Goal: Task Accomplishment & Management: Manage account settings

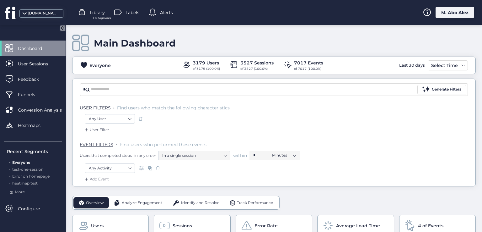
click at [451, 8] on div "M. Abo Alez" at bounding box center [454, 12] width 39 height 11
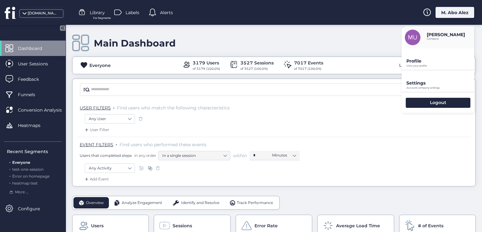
click at [451, 12] on div "M. Abo Alez" at bounding box center [454, 12] width 39 height 11
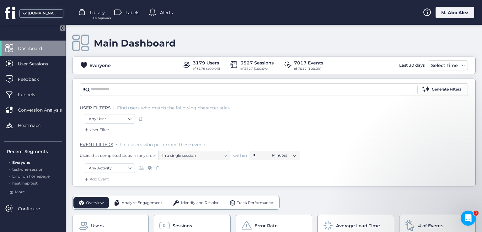
click at [447, 15] on div "M. Abo Alez" at bounding box center [454, 12] width 39 height 11
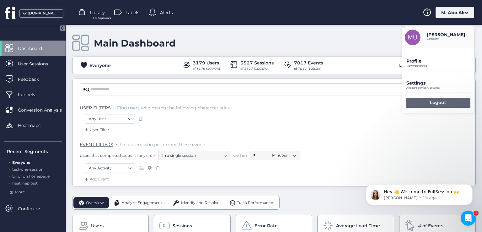
click at [436, 100] on p "Logout" at bounding box center [438, 102] width 16 height 6
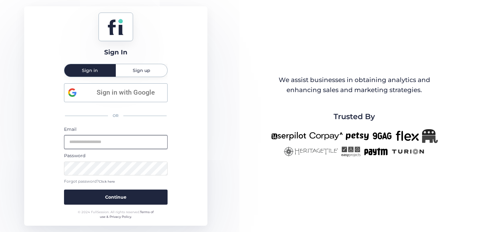
click at [102, 139] on input "email" at bounding box center [116, 142] width 104 height 14
type input "**********"
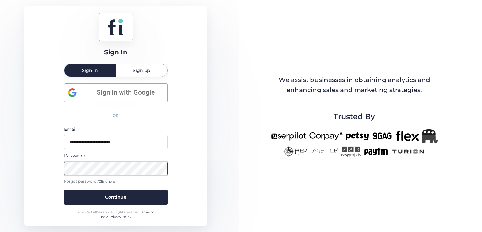
click at [64, 189] on button "Continue" at bounding box center [116, 196] width 104 height 15
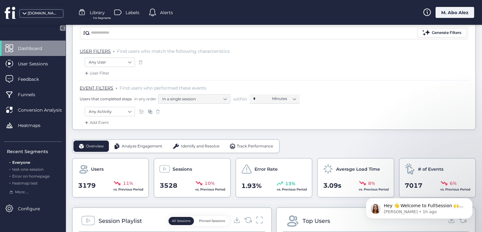
scroll to position [63, 0]
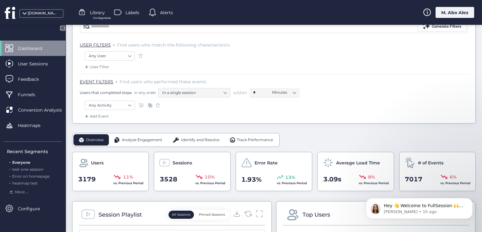
click at [90, 116] on div "Add Event" at bounding box center [95, 116] width 25 height 6
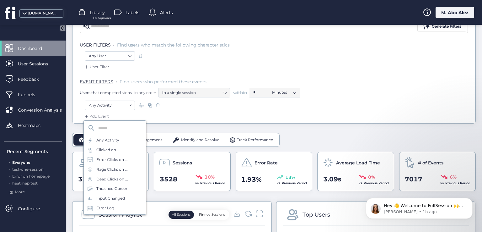
click at [90, 116] on div "Add Event" at bounding box center [95, 116] width 25 height 6
click at [82, 120] on div "Add Event" at bounding box center [273, 118] width 393 height 10
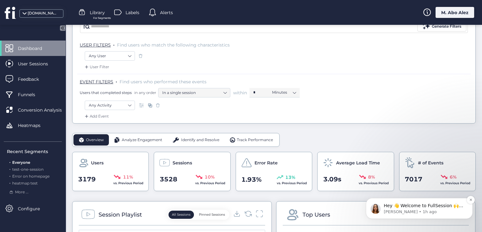
click at [386, 209] on p "Dana • 1h ago" at bounding box center [424, 212] width 81 height 6
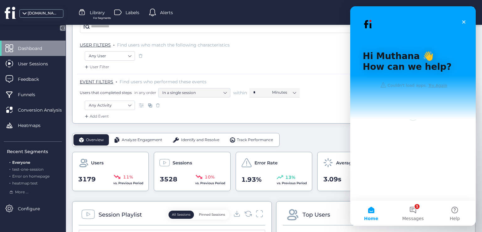
scroll to position [0, 0]
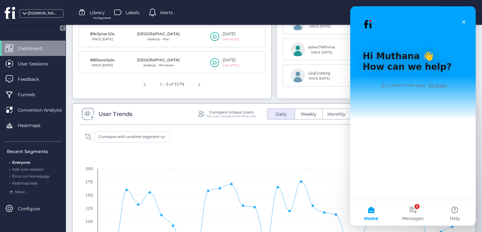
scroll to position [408, 0]
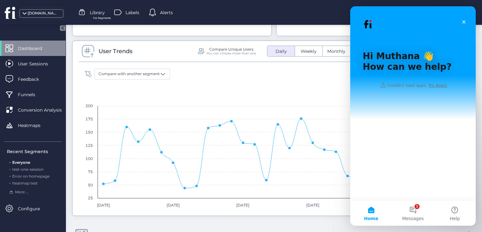
click at [318, 76] on div "Compare with another segment Compare to prior period" at bounding box center [274, 75] width 384 height 14
drag, startPoint x: 417, startPoint y: 24, endPoint x: 406, endPoint y: 37, distance: 16.3
click at [417, 24] on div "Intercom messenger" at bounding box center [413, 22] width 100 height 13
click at [372, 209] on button "Home" at bounding box center [371, 212] width 42 height 25
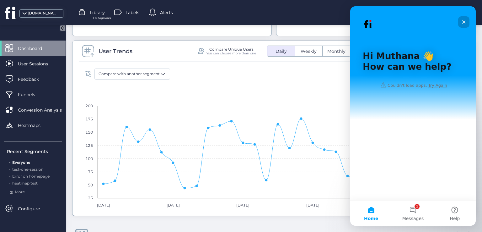
click at [462, 22] on icon "Close" at bounding box center [463, 21] width 5 height 5
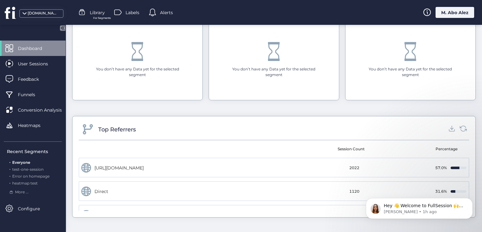
scroll to position [0, 0]
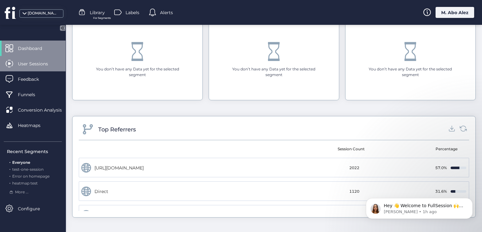
click at [41, 61] on span "User Sessions" at bounding box center [38, 63] width 40 height 7
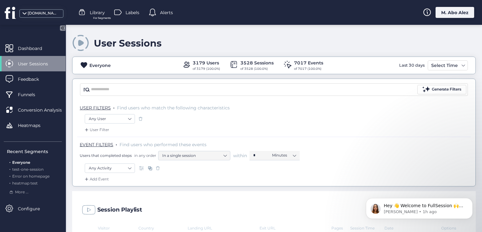
click at [448, 12] on div "M. Abo Alez" at bounding box center [454, 12] width 39 height 11
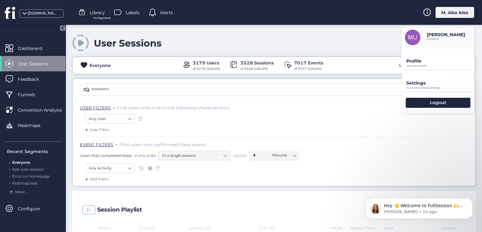
click at [430, 59] on p "Profile" at bounding box center [440, 61] width 68 height 6
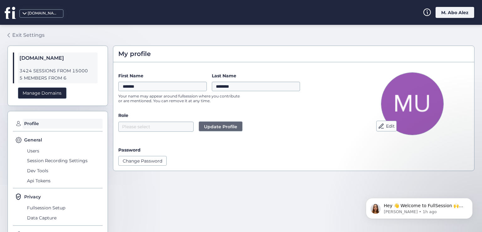
click at [13, 32] on div "Exit Settings" at bounding box center [28, 35] width 32 height 8
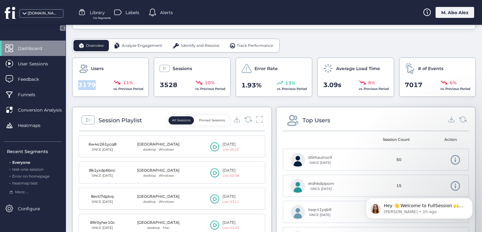
drag, startPoint x: 96, startPoint y: 85, endPoint x: 77, endPoint y: 82, distance: 18.8
click at [77, 82] on div "3179 11% vs. Previous Period" at bounding box center [110, 85] width 66 height 13
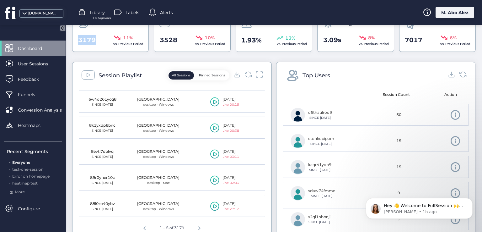
scroll to position [220, 0]
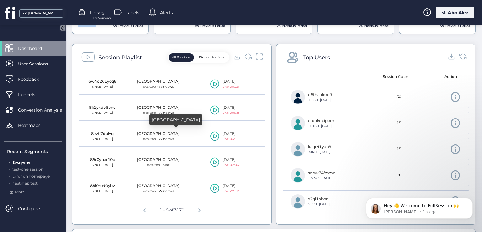
drag, startPoint x: 167, startPoint y: 132, endPoint x: 151, endPoint y: 133, distance: 16.6
click at [151, 133] on div "[GEOGRAPHIC_DATA]" at bounding box center [158, 134] width 42 height 6
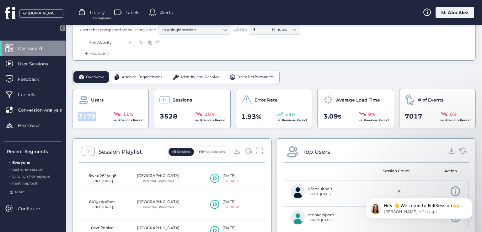
scroll to position [31, 0]
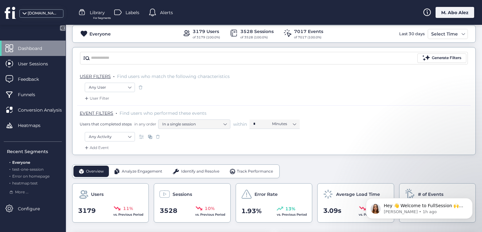
click at [148, 167] on div "Analyze Engagement" at bounding box center [138, 170] width 58 height 11
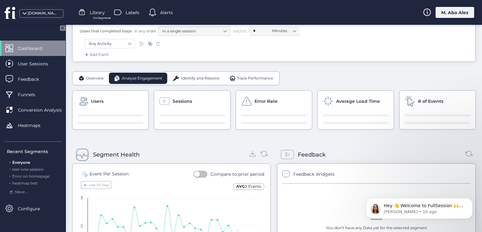
scroll to position [125, 0]
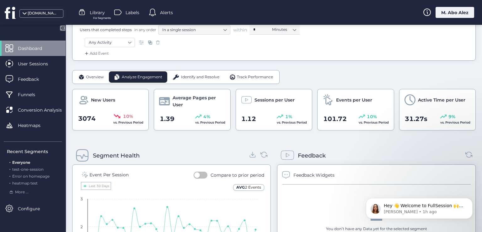
click at [187, 71] on div "Identify and Resolve" at bounding box center [195, 76] width 57 height 11
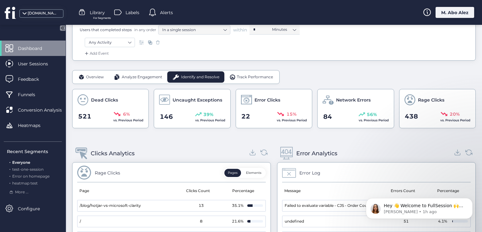
click at [242, 78] on span "Track Performance" at bounding box center [255, 77] width 36 height 6
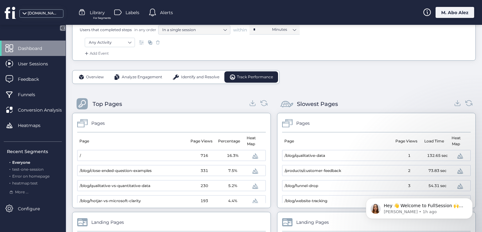
click at [95, 74] on span "Overview" at bounding box center [95, 77] width 18 height 6
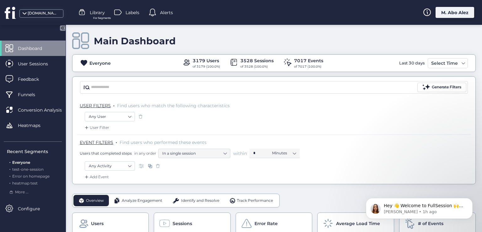
scroll to position [0, 0]
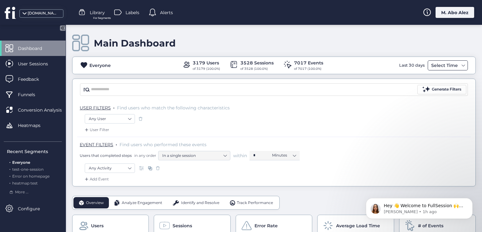
click at [461, 64] on span at bounding box center [463, 65] width 5 height 5
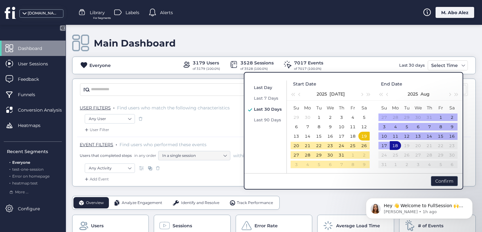
click at [261, 85] on span "Last Day" at bounding box center [263, 87] width 18 height 5
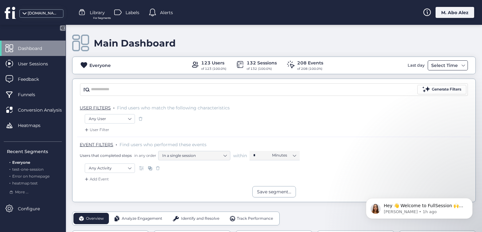
click at [453, 64] on div "Select Time" at bounding box center [445, 65] width 30 height 8
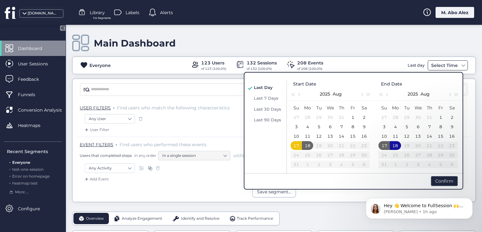
click at [445, 65] on div "Select Time" at bounding box center [445, 65] width 30 height 8
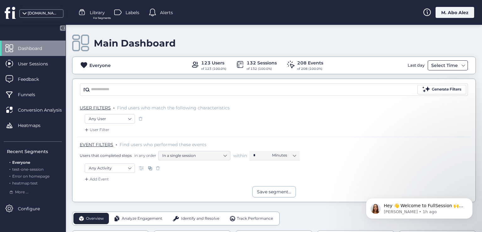
click at [445, 66] on div "Select Time" at bounding box center [445, 65] width 30 height 8
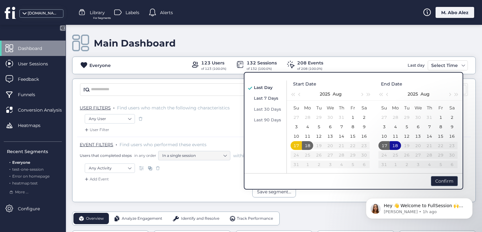
click at [258, 97] on span "Last 7 Days" at bounding box center [266, 97] width 24 height 5
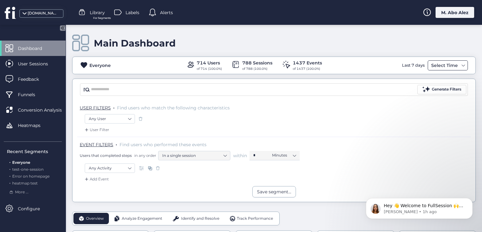
click at [451, 67] on div "Select Time" at bounding box center [445, 65] width 30 height 8
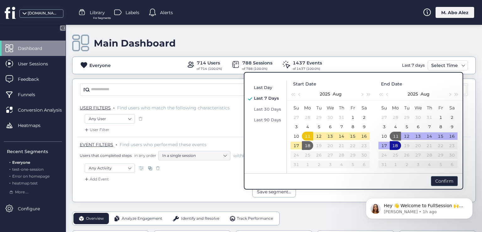
click at [272, 87] on div "Last Day" at bounding box center [267, 87] width 31 height 8
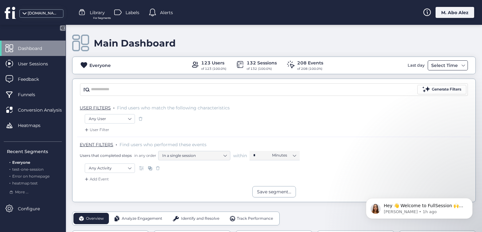
click at [450, 63] on div "Select Time" at bounding box center [445, 65] width 30 height 8
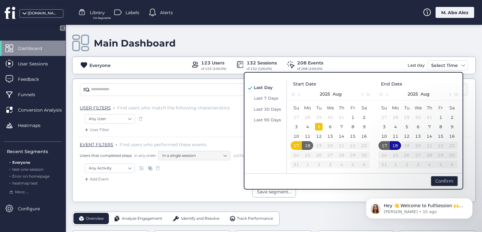
click at [323, 125] on div "5" at bounding box center [319, 127] width 8 height 8
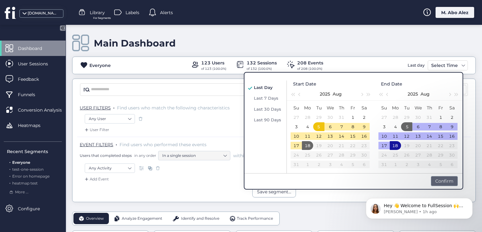
click at [444, 183] on div "Confirm" at bounding box center [444, 181] width 27 height 10
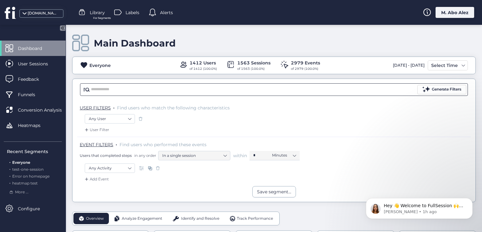
click at [438, 67] on div "Select Time" at bounding box center [445, 65] width 30 height 8
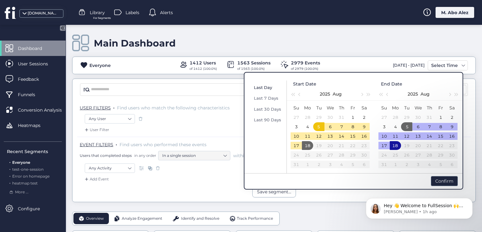
click at [265, 88] on span "Last Day" at bounding box center [263, 87] width 18 height 5
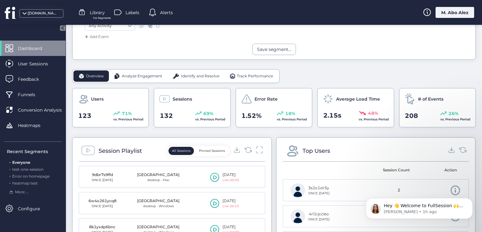
scroll to position [157, 0]
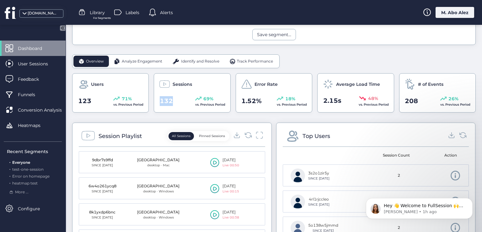
drag, startPoint x: 186, startPoint y: 101, endPoint x: 154, endPoint y: 98, distance: 32.2
click at [154, 98] on div "Sessions 132 69% vs. Previous Period" at bounding box center [192, 92] width 77 height 39
drag, startPoint x: 268, startPoint y: 99, endPoint x: 240, endPoint y: 100, distance: 28.0
click at [241, 100] on div "1.52% 18% vs. Previous Period" at bounding box center [274, 101] width 66 height 12
drag, startPoint x: 281, startPoint y: 85, endPoint x: 244, endPoint y: 84, distance: 36.7
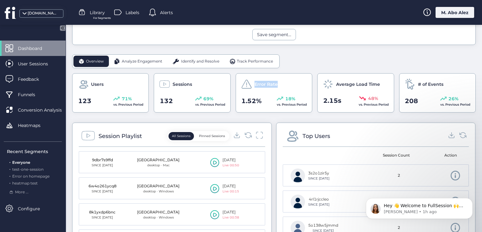
click at [244, 84] on div "Error Rate" at bounding box center [274, 83] width 66 height 11
click at [192, 62] on span "Identify and Resolve" at bounding box center [200, 61] width 38 height 6
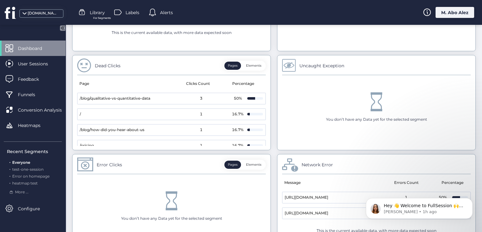
scroll to position [385, 0]
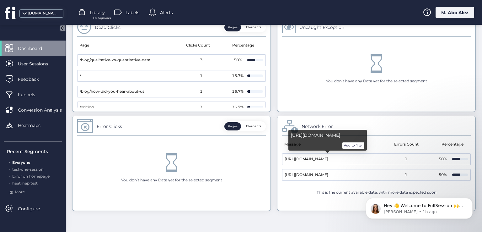
drag, startPoint x: 384, startPoint y: 157, endPoint x: 339, endPoint y: 160, distance: 45.0
click at [339, 160] on mat-row "https://api-iam.intercom.io/messenger/web/conversations/215470374338786 1 50%" at bounding box center [376, 159] width 189 height 12
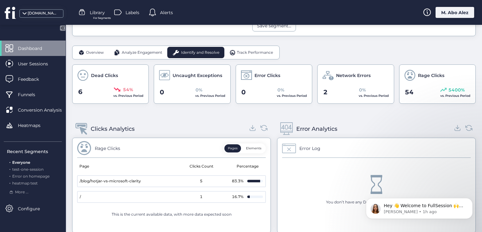
scroll to position [134, 0]
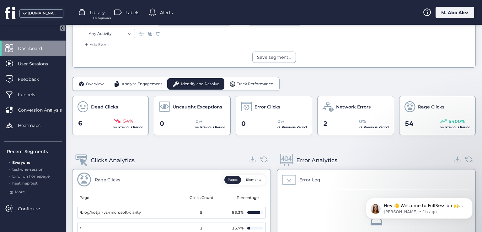
click at [84, 83] on div "Overview" at bounding box center [90, 83] width 35 height 11
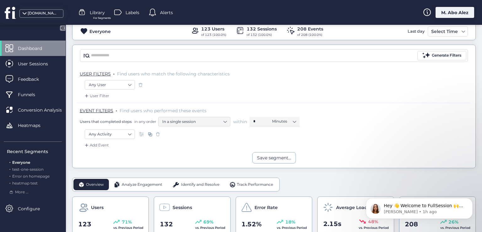
scroll to position [0, 0]
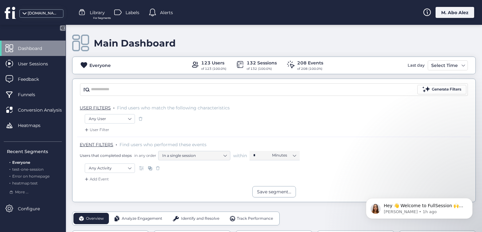
click at [447, 15] on div "M. Abo Alez" at bounding box center [454, 12] width 39 height 11
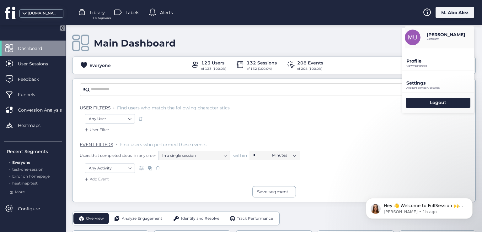
click at [423, 65] on p "View your profile" at bounding box center [440, 65] width 68 height 3
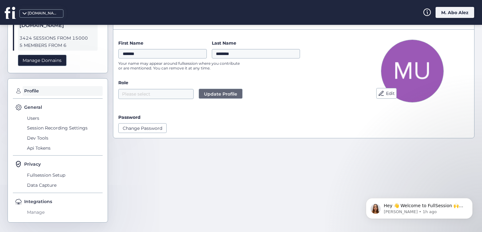
scroll to position [33, 0]
click at [31, 117] on span "Users" at bounding box center [63, 118] width 77 height 10
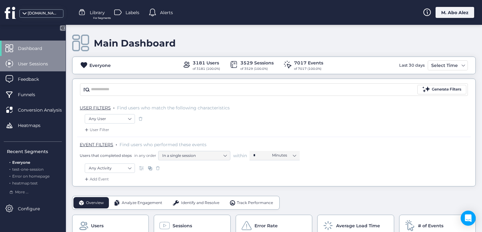
click at [45, 68] on div "User Sessions" at bounding box center [33, 63] width 66 height 15
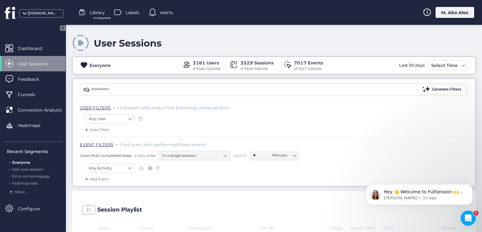
click at [34, 39] on mat-drawer "Dashboard User Sessions Feedback Funnels Conversion Analysis Heatmaps Recent Se…" at bounding box center [33, 128] width 66 height 207
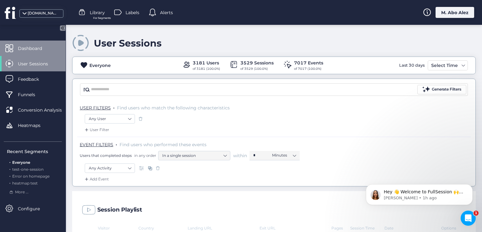
click at [35, 46] on span "Dashboard" at bounding box center [35, 48] width 34 height 7
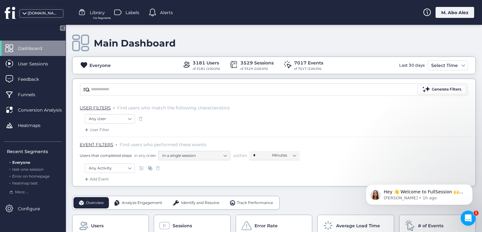
click at [155, 200] on span "Analyze Engagement" at bounding box center [142, 203] width 40 height 6
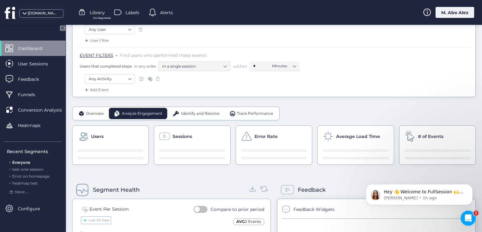
scroll to position [125, 0]
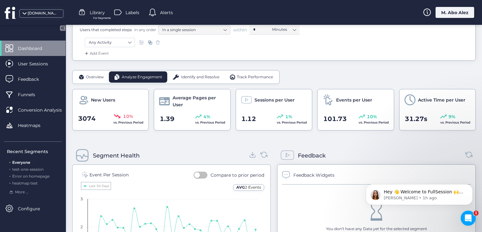
click at [94, 76] on span "Overview" at bounding box center [95, 77] width 18 height 6
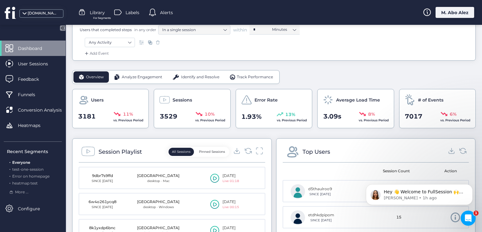
click at [142, 77] on span "Analyze Engagement" at bounding box center [142, 77] width 40 height 6
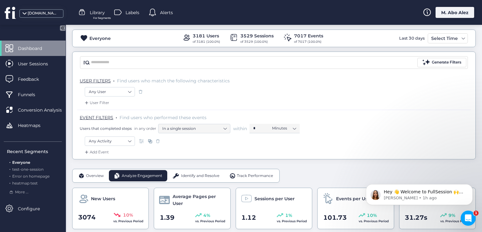
scroll to position [0, 0]
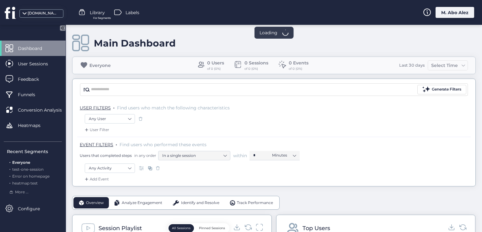
click at [458, 16] on div "M. Abo Alez" at bounding box center [454, 12] width 39 height 11
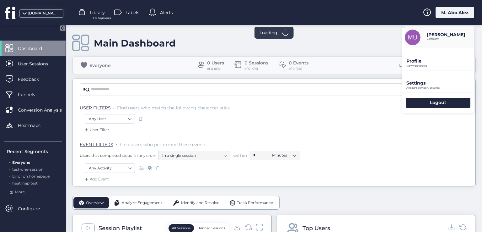
click at [446, 14] on div "M. Abo Alez" at bounding box center [454, 12] width 39 height 11
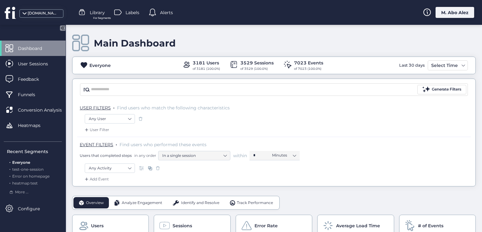
click at [441, 12] on div "M. Abo Alez" at bounding box center [454, 12] width 39 height 11
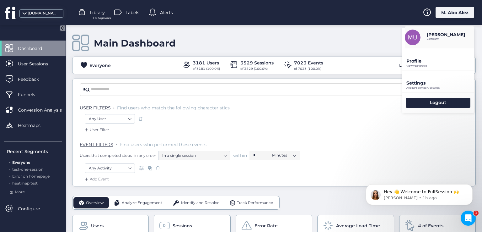
click at [347, 35] on div "Main Dashboard" at bounding box center [273, 43] width 403 height 18
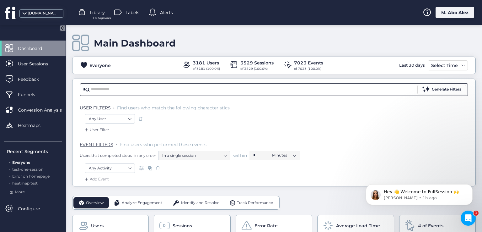
click at [115, 85] on input "text" at bounding box center [253, 89] width 325 height 9
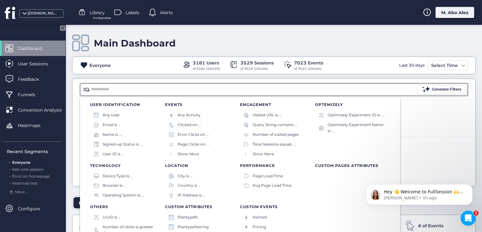
scroll to position [4, 0]
click at [452, 173] on div "Hey 👋 Welcome to FullSession 🙌 Take a look around! If you have any questions, j…" at bounding box center [418, 165] width 115 height 78
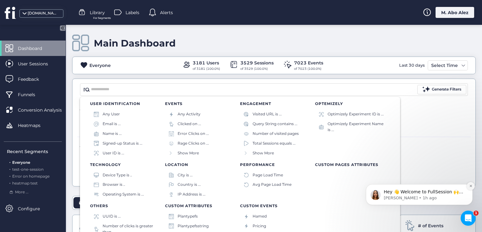
click at [469, 185] on button "Dismiss notification" at bounding box center [471, 186] width 8 height 8
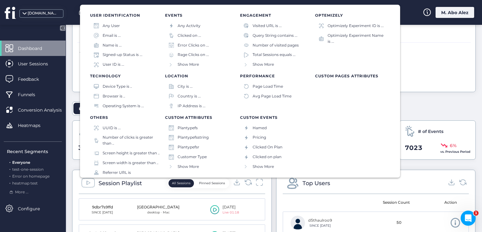
scroll to position [63, 0]
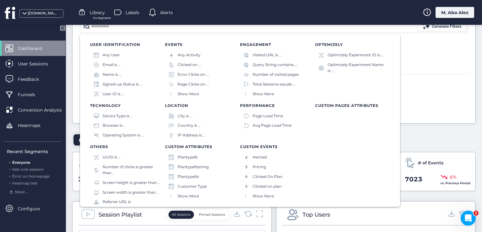
click at [417, 70] on div "User Filter" at bounding box center [273, 69] width 393 height 10
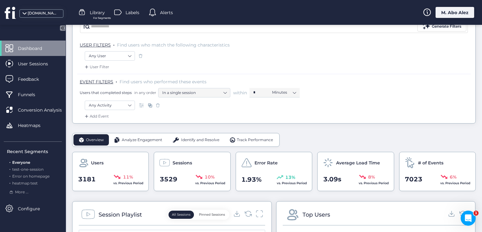
scroll to position [31, 0]
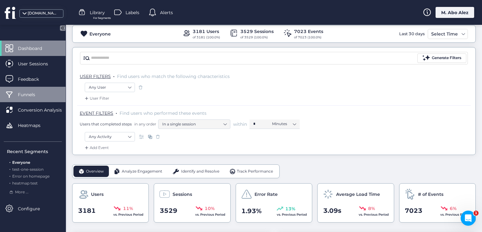
click at [23, 97] on span "Funnels" at bounding box center [31, 94] width 27 height 7
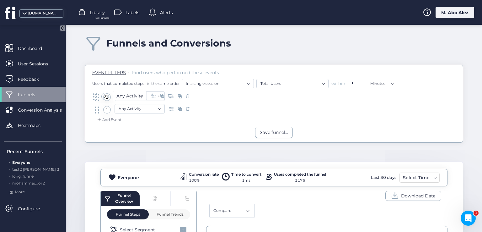
drag, startPoint x: 96, startPoint y: 107, endPoint x: 94, endPoint y: 94, distance: 13.6
drag, startPoint x: 94, startPoint y: 111, endPoint x: 97, endPoint y: 95, distance: 15.5
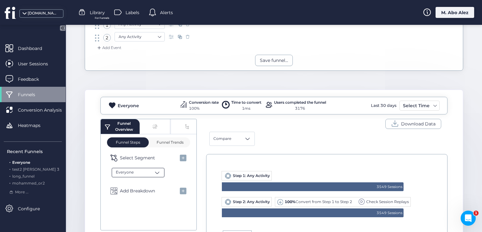
scroll to position [113, 0]
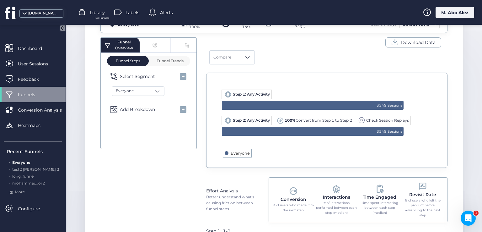
scroll to position [157, 0]
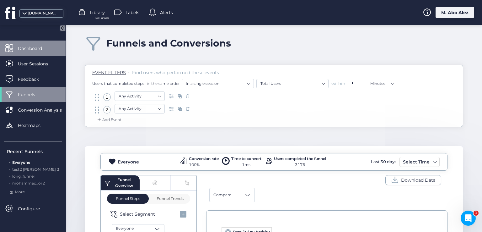
click at [34, 46] on span "Dashboard" at bounding box center [35, 48] width 34 height 7
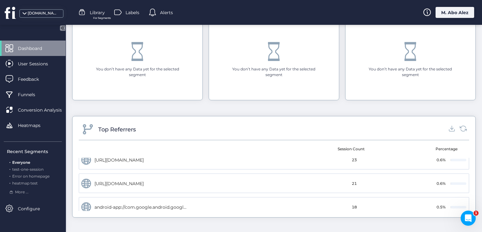
scroll to position [182, 0]
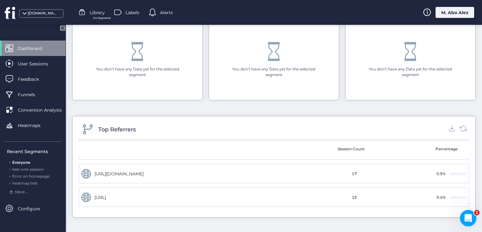
click at [464, 215] on icon "Open Intercom Messenger" at bounding box center [467, 217] width 10 height 10
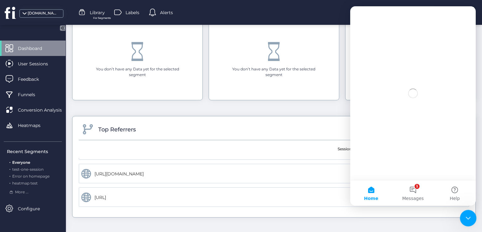
scroll to position [0, 0]
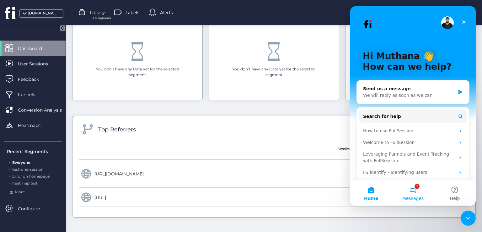
click at [412, 190] on button "1 Messages" at bounding box center [413, 192] width 42 height 25
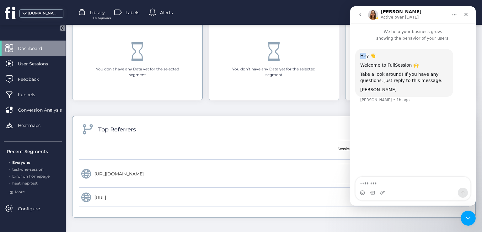
drag, startPoint x: 354, startPoint y: 56, endPoint x: 359, endPoint y: 78, distance: 23.4
click html "[PERSON_NAME] Active over [DATE] We help your business grow, showing the behavi…"
click at [468, 12] on div "Close" at bounding box center [465, 14] width 11 height 11
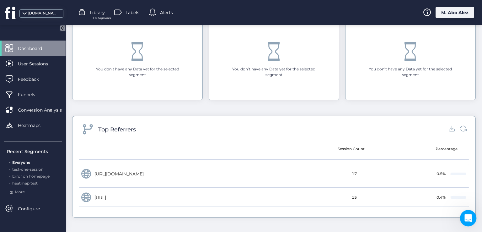
click at [465, 216] on icon "Open Intercom Messenger" at bounding box center [467, 217] width 10 height 10
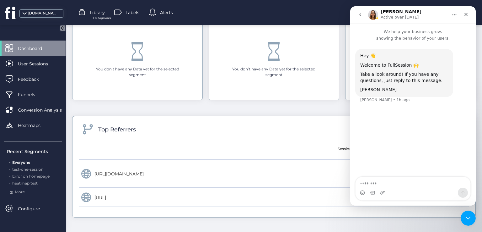
click at [361, 18] on button "go back" at bounding box center [360, 15] width 12 height 12
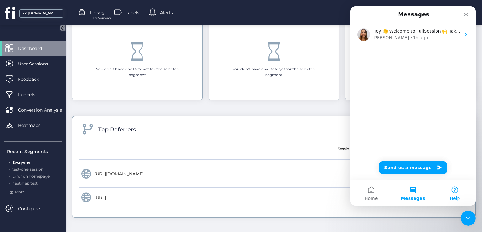
click at [457, 192] on button "Help" at bounding box center [455, 192] width 42 height 25
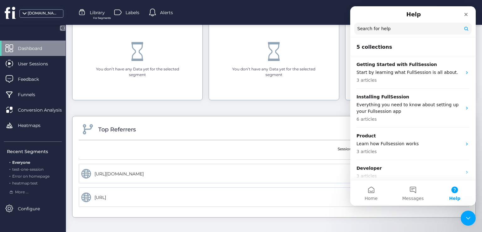
click at [411, 33] on input "Search for help" at bounding box center [412, 29] width 117 height 12
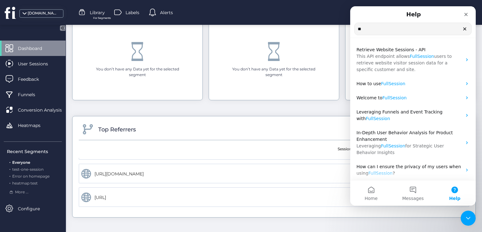
type input "*"
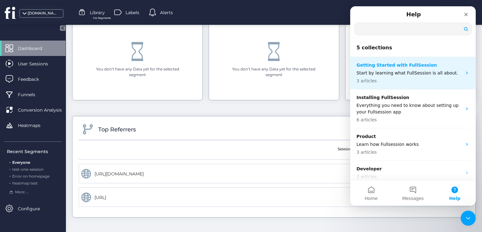
click at [410, 76] on div "Getting Started with FullSession Start by learning what FullSession is all abou…" at bounding box center [408, 73] width 105 height 22
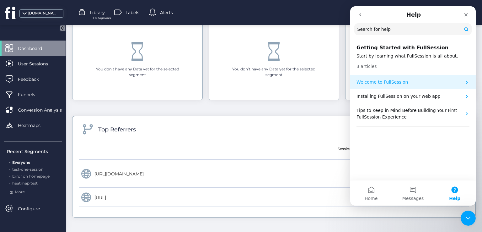
click at [414, 83] on p "Welcome to FullSession" at bounding box center [408, 82] width 105 height 7
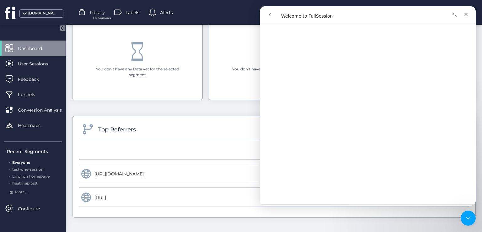
scroll to position [831, 0]
click at [465, 13] on icon "Close" at bounding box center [465, 14] width 5 height 5
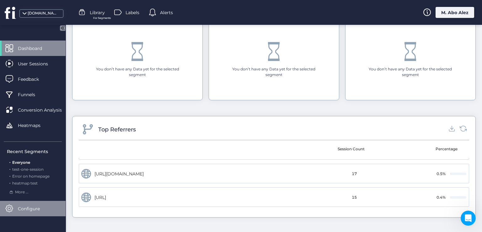
click at [21, 206] on span "Configure" at bounding box center [33, 208] width 31 height 7
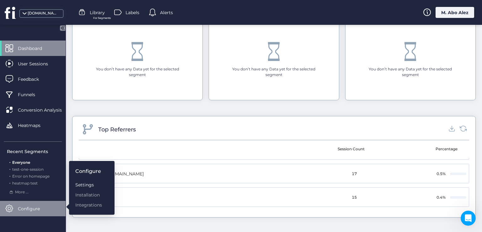
click at [81, 181] on div "Settings" at bounding box center [88, 184] width 27 height 7
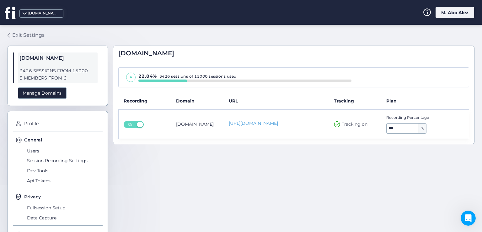
click at [12, 31] on div "Exit Settings" at bounding box center [28, 35] width 32 height 8
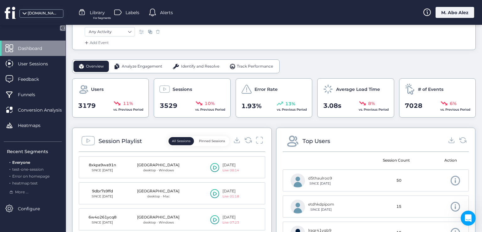
scroll to position [220, 0]
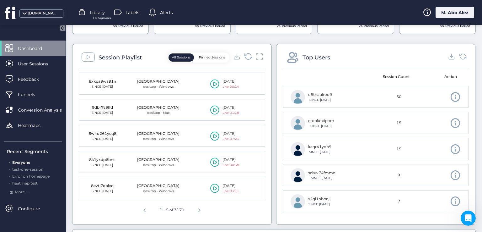
click at [245, 55] on icon at bounding box center [248, 56] width 8 height 8
click at [450, 14] on div "M. Abo Alez" at bounding box center [454, 12] width 39 height 11
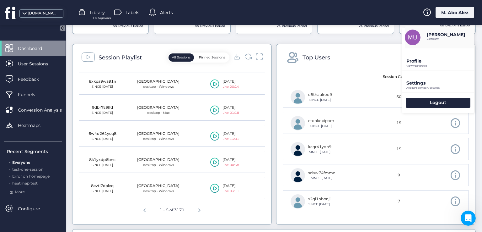
click at [422, 67] on p "Account company settings" at bounding box center [440, 65] width 68 height 3
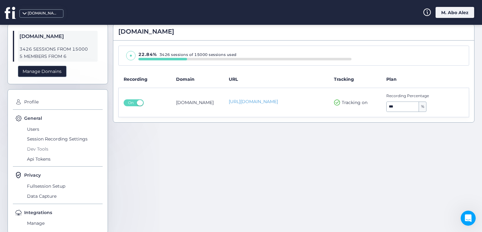
scroll to position [33, 0]
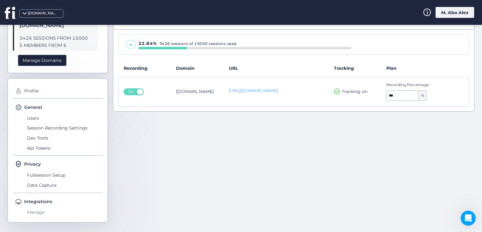
click at [41, 211] on span "Manage" at bounding box center [63, 212] width 77 height 10
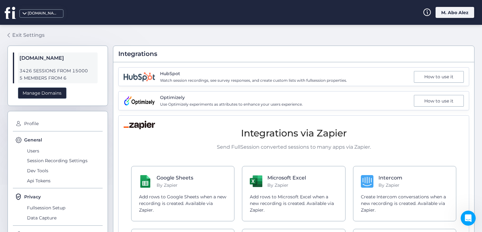
click at [11, 32] on link "Exit Settings" at bounding box center [26, 35] width 37 height 11
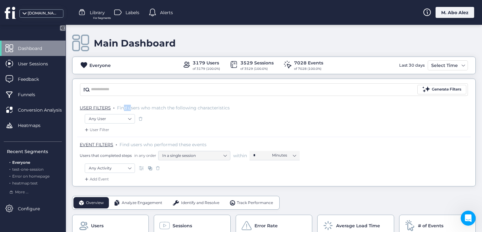
drag, startPoint x: 123, startPoint y: 107, endPoint x: 131, endPoint y: 107, distance: 7.8
click at [131, 107] on span "Find users who match the following characteristics" at bounding box center [173, 108] width 113 height 6
click at [97, 108] on span "USER FILTERS" at bounding box center [95, 108] width 31 height 6
click at [96, 129] on div "User Filter" at bounding box center [96, 129] width 26 height 6
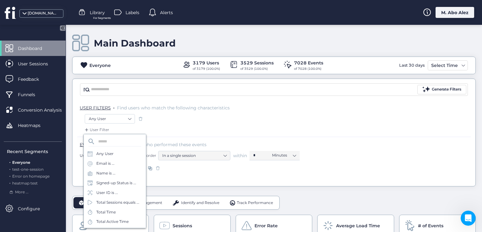
click at [143, 122] on div at bounding box center [140, 118] width 6 height 9
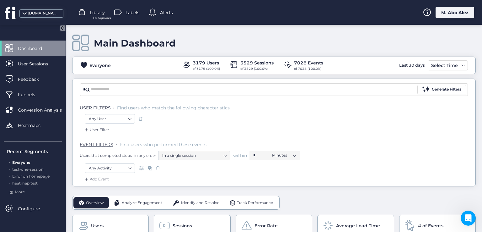
click at [142, 118] on span at bounding box center [140, 118] width 6 height 6
click at [100, 127] on div "User Filter" at bounding box center [96, 129] width 26 height 6
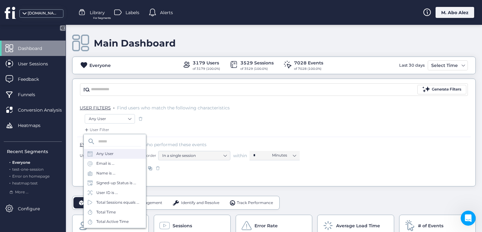
click at [110, 151] on div "Any User" at bounding box center [104, 154] width 17 height 6
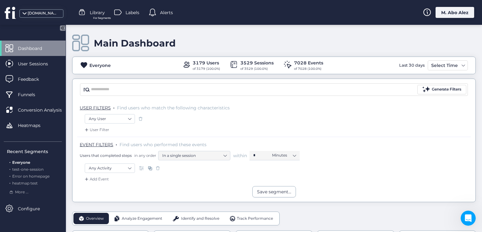
click at [95, 128] on div "User Filter" at bounding box center [96, 129] width 26 height 6
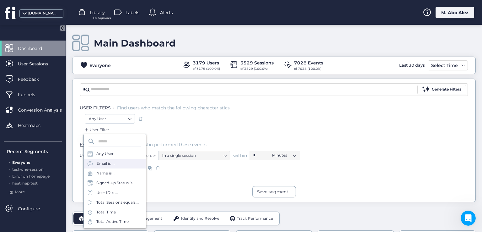
click at [106, 163] on div "Email is ..." at bounding box center [105, 163] width 18 height 6
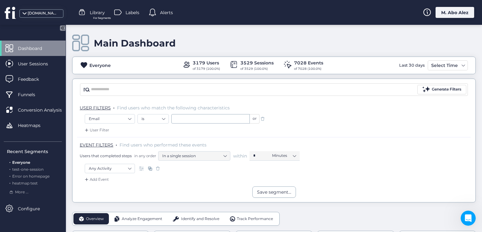
click at [98, 128] on div "User Filter" at bounding box center [96, 130] width 26 height 6
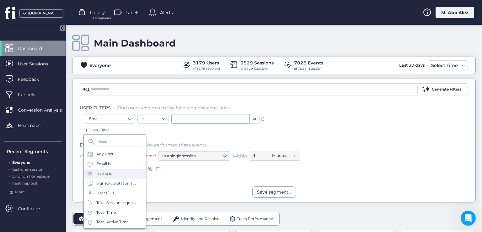
click at [109, 175] on div "Name is ..." at bounding box center [105, 173] width 19 height 6
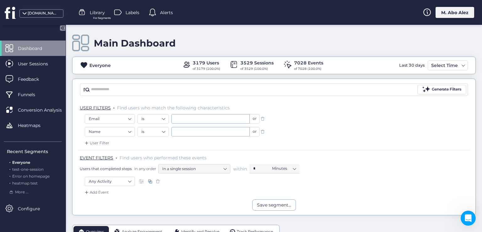
click at [262, 130] on span at bounding box center [262, 131] width 6 height 6
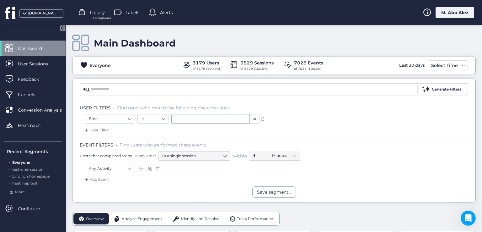
click at [262, 120] on span at bounding box center [262, 118] width 6 height 6
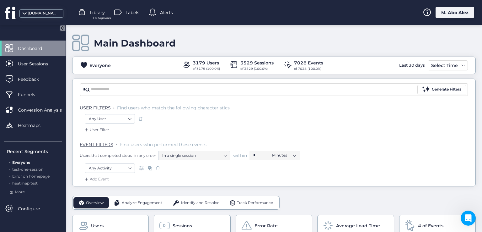
click at [139, 118] on span at bounding box center [140, 118] width 6 height 6
click at [84, 62] on span at bounding box center [84, 65] width 8 height 8
click at [125, 115] on nz-select-item "Any User" at bounding box center [110, 118] width 42 height 9
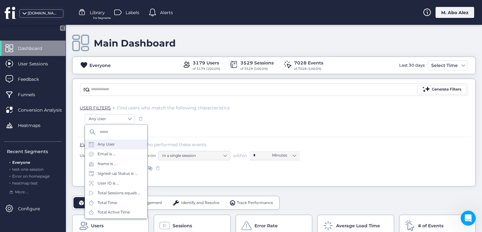
click at [115, 145] on div "Any User" at bounding box center [116, 144] width 62 height 10
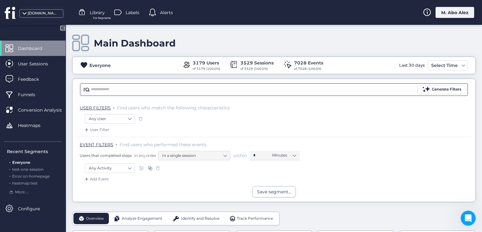
click at [95, 90] on input "text" at bounding box center [253, 89] width 325 height 9
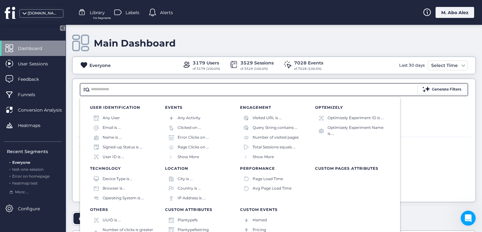
click at [75, 98] on div "Generate Filters" at bounding box center [273, 89] width 403 height 21
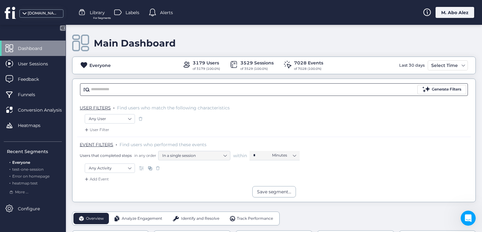
click at [94, 91] on input "text" at bounding box center [253, 89] width 325 height 9
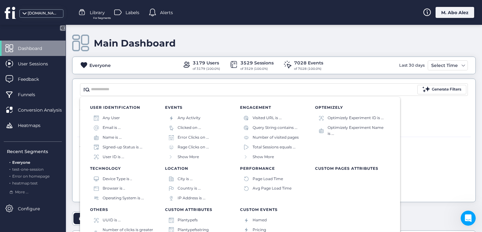
click at [78, 100] on div "USER FILTERS . Find users who match the following characteristics" at bounding box center [273, 107] width 393 height 14
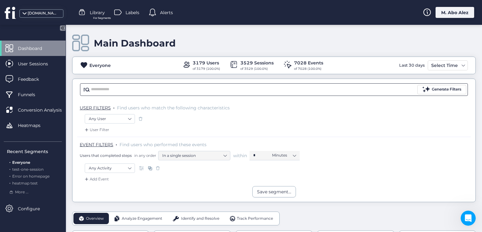
click at [98, 90] on input "text" at bounding box center [253, 89] width 325 height 9
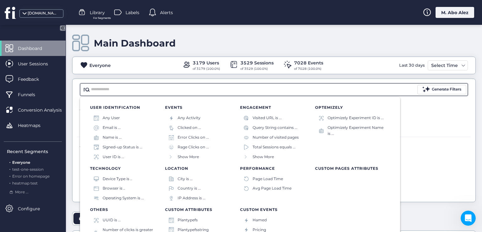
click at [413, 149] on div "EVENT FILTERS . Find users who performed these events Users that completed step…" at bounding box center [275, 150] width 391 height 19
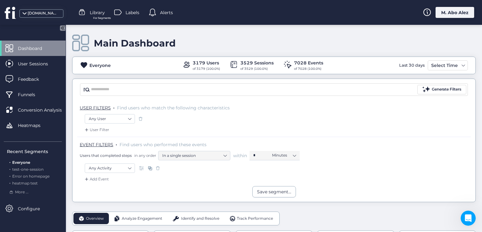
click at [158, 168] on span at bounding box center [158, 168] width 6 height 6
click at [134, 167] on nz-select-top-control "Any Activity" at bounding box center [110, 167] width 50 height 9
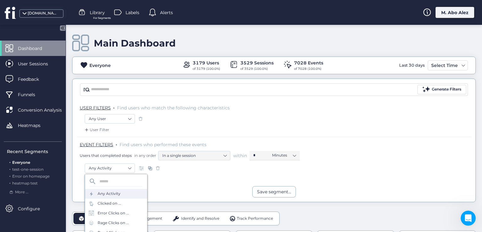
click at [121, 194] on div "Any Activity" at bounding box center [116, 194] width 62 height 10
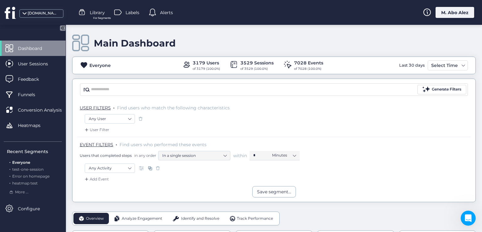
click at [140, 114] on div at bounding box center [140, 118] width 6 height 9
click at [125, 117] on nz-select-item "Any User" at bounding box center [110, 118] width 42 height 9
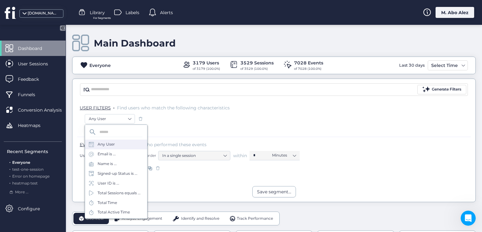
click at [114, 142] on div "Any User" at bounding box center [106, 144] width 17 height 6
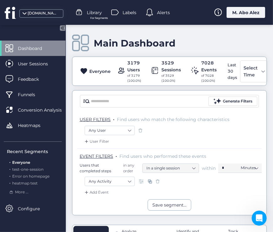
click at [139, 129] on span at bounding box center [140, 130] width 6 height 6
click at [249, 35] on div "Main Dashboard" at bounding box center [169, 43] width 195 height 18
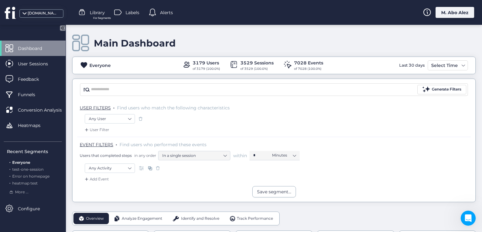
click at [141, 165] on span at bounding box center [142, 168] width 6 height 6
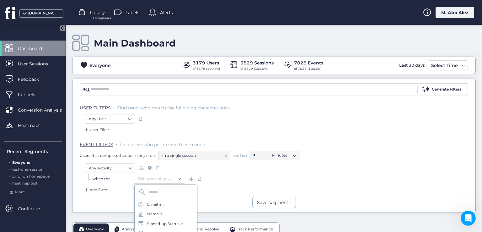
click at [141, 165] on span at bounding box center [142, 168] width 6 height 6
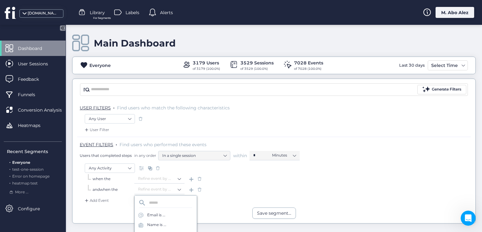
click at [198, 178] on span at bounding box center [199, 178] width 6 height 6
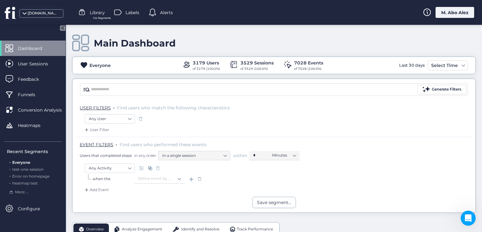
click at [198, 178] on span at bounding box center [199, 178] width 6 height 6
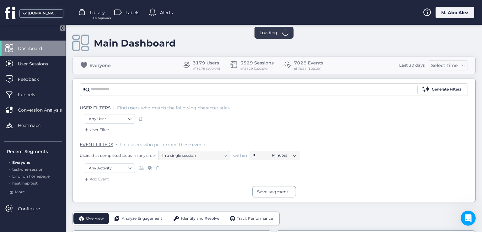
scroll to position [31, 0]
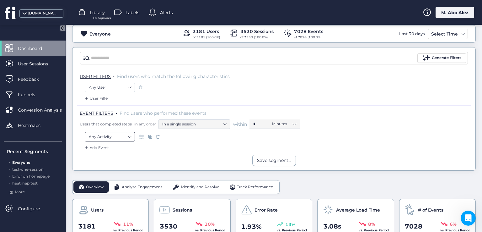
click at [130, 136] on nz-select-item "Any Activity" at bounding box center [110, 136] width 42 height 9
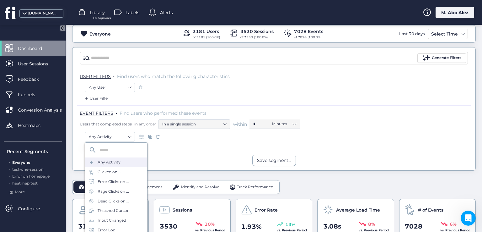
click at [100, 161] on div "Any Activity" at bounding box center [109, 162] width 23 height 6
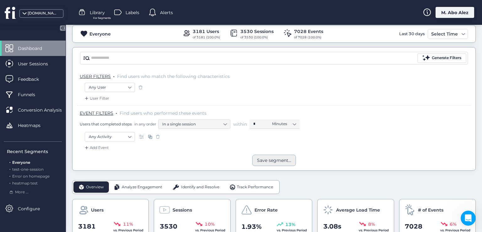
click at [274, 160] on div "Save segment..." at bounding box center [274, 160] width 34 height 7
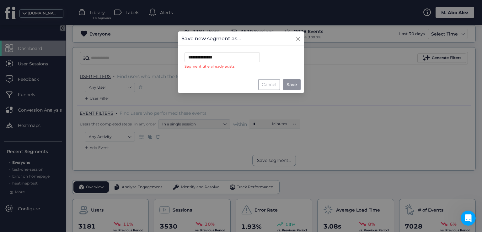
click at [268, 82] on div "Cancel" at bounding box center [269, 84] width 22 height 11
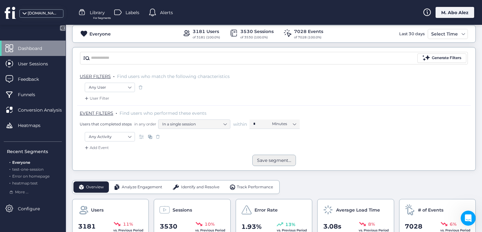
click at [280, 158] on div "Save segment..." at bounding box center [274, 160] width 34 height 7
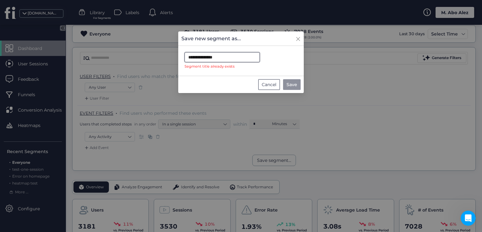
click at [232, 57] on input "**********" at bounding box center [221, 57] width 75 height 10
drag, startPoint x: 236, startPoint y: 55, endPoint x: 168, endPoint y: 57, distance: 67.8
click at [168, 57] on nz-modal-container "**********" at bounding box center [241, 116] width 482 height 232
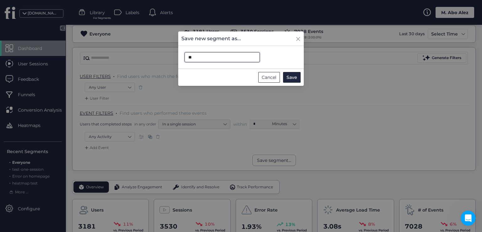
type input "*"
click at [268, 78] on div "Cancel" at bounding box center [269, 77] width 22 height 11
type input "**********"
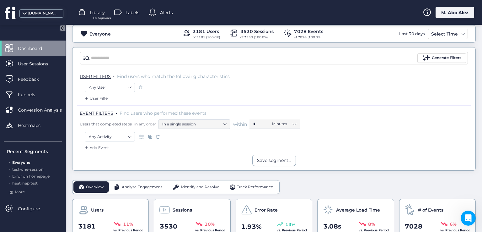
click at [150, 135] on span at bounding box center [150, 136] width 6 height 6
click at [149, 136] on span at bounding box center [150, 136] width 6 height 6
click at [130, 135] on nz-select-item "Any Activity" at bounding box center [110, 136] width 42 height 9
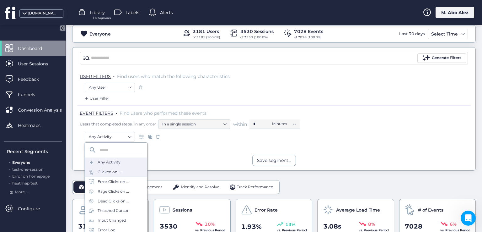
click at [112, 171] on div "Clicked on ..." at bounding box center [110, 172] width 24 height 6
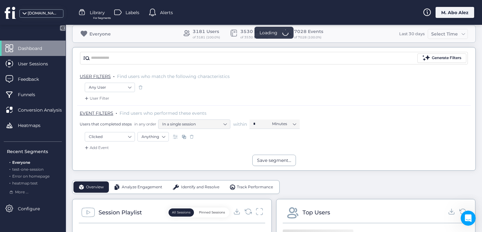
click at [184, 137] on span at bounding box center [184, 136] width 6 height 6
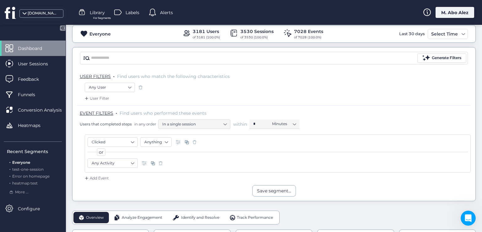
click at [160, 161] on span at bounding box center [160, 163] width 6 height 6
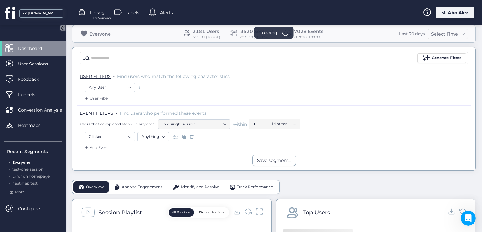
click at [192, 137] on span at bounding box center [192, 136] width 6 height 6
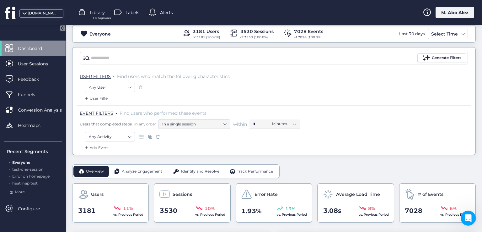
click at [156, 10] on span at bounding box center [153, 13] width 8 height 8
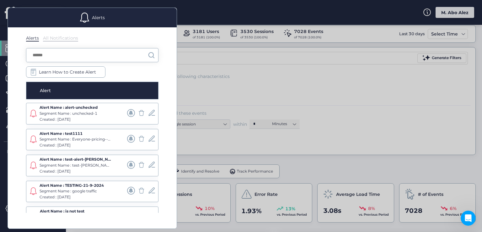
click at [204, 69] on div at bounding box center [241, 116] width 482 height 232
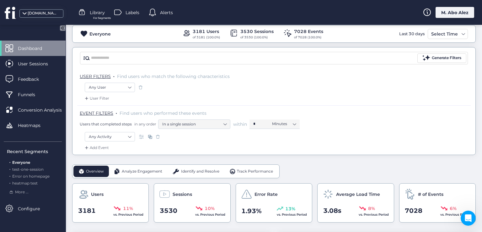
click at [98, 112] on span "EVENT FILTERS" at bounding box center [97, 113] width 34 height 6
click at [41, 94] on span "Funnels" at bounding box center [31, 94] width 27 height 7
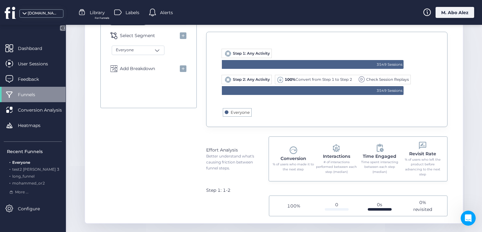
scroll to position [187, 0]
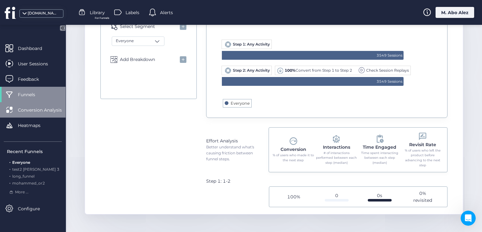
click at [28, 113] on div "Conversion Analysis" at bounding box center [33, 109] width 66 height 15
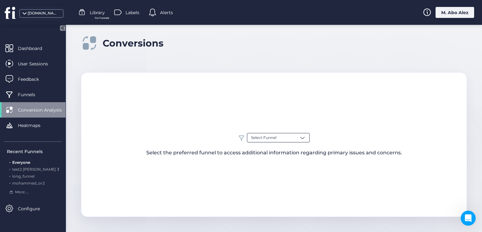
click at [269, 136] on span "Select Funnel" at bounding box center [263, 138] width 25 height 6
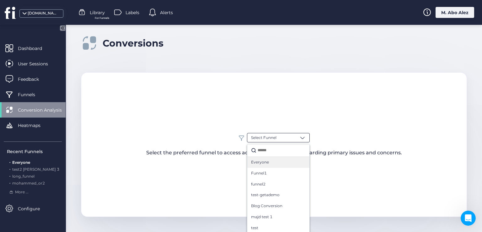
click at [260, 163] on span "Everyone" at bounding box center [260, 162] width 18 height 6
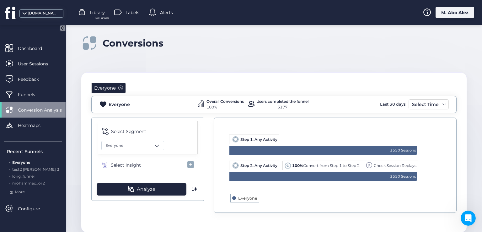
scroll to position [15, 0]
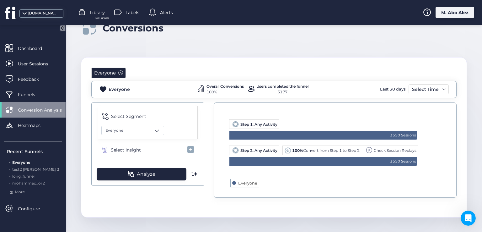
click at [120, 72] on span at bounding box center [120, 72] width 5 height 5
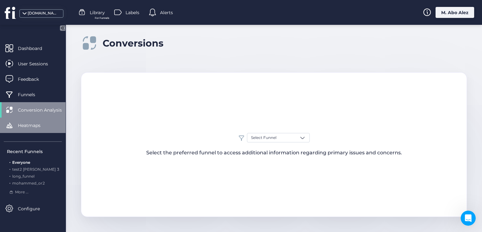
click at [39, 121] on div "Heatmaps" at bounding box center [33, 124] width 66 height 15
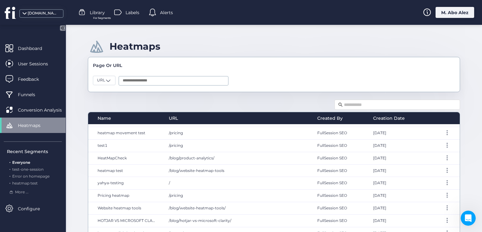
scroll to position [160, 0]
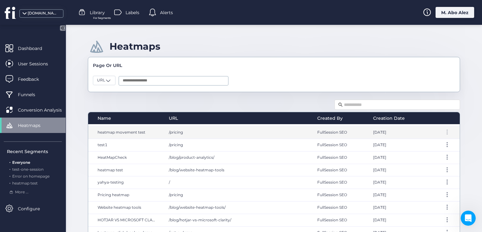
click at [444, 131] on div at bounding box center [447, 131] width 6 height 5
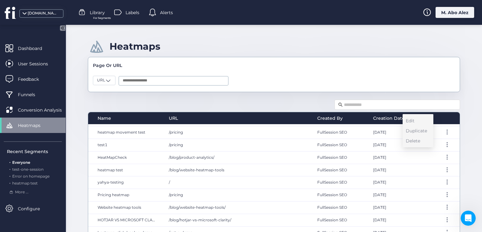
click at [467, 147] on div "Heatmaps Page Or URL URL Name URL Created By Creation Date hotjar-alternatives-…" at bounding box center [274, 128] width 416 height 207
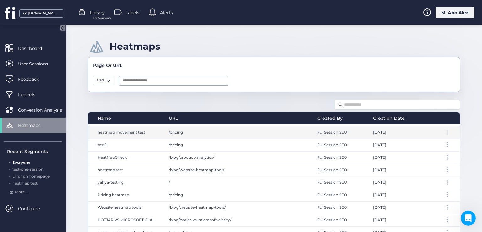
click at [444, 130] on div at bounding box center [447, 131] width 6 height 5
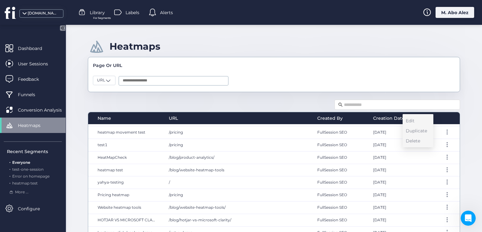
click at [461, 133] on div "Heatmaps Page Or URL URL Name URL Created By Creation Date hotjar-alternatives-…" at bounding box center [274, 128] width 416 height 207
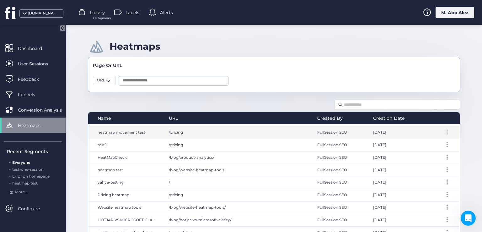
click at [446, 133] on span at bounding box center [446, 133] width 1 height 1
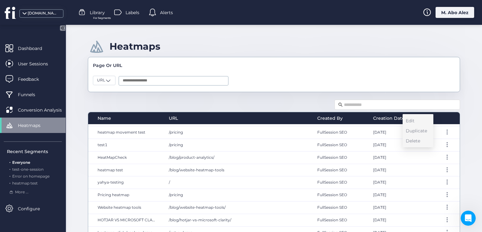
drag, startPoint x: 458, startPoint y: 131, endPoint x: 227, endPoint y: 121, distance: 231.1
click at [456, 131] on div "Heatmaps Page Or URL URL Name URL Created By Creation Date hotjar-alternatives-…" at bounding box center [274, 128] width 416 height 207
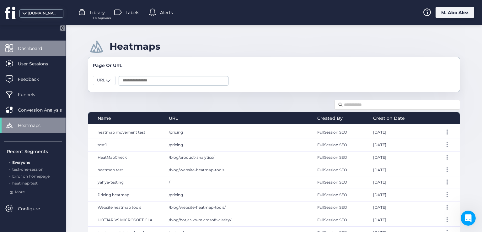
click at [34, 45] on span "Dashboard" at bounding box center [35, 48] width 34 height 7
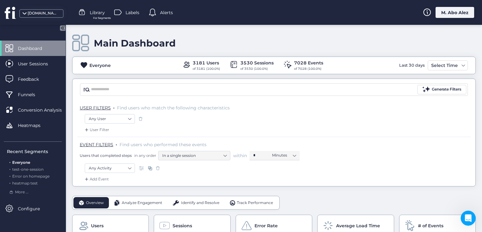
click at [446, 10] on div "M. Abo Alez" at bounding box center [454, 12] width 39 height 11
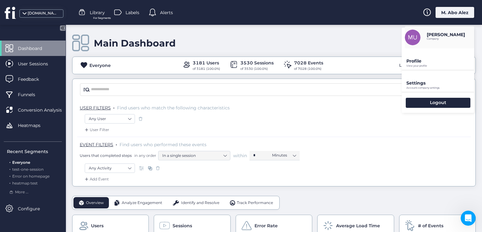
click at [424, 60] on p "Profile" at bounding box center [440, 61] width 68 height 6
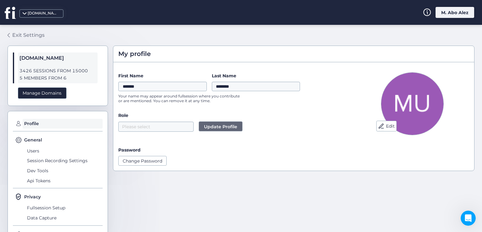
click at [8, 36] on span at bounding box center [9, 35] width 2 height 4
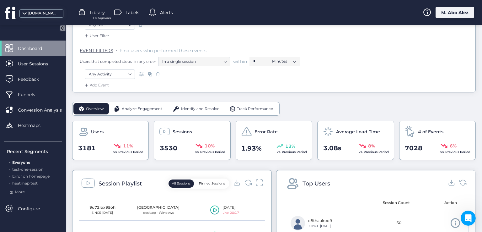
scroll to position [94, 0]
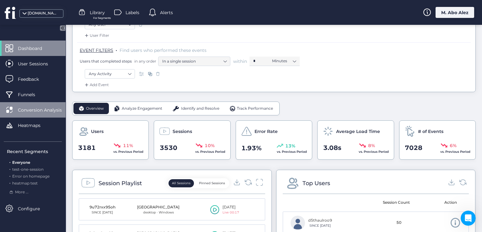
click at [33, 107] on span "Conversion Analysis" at bounding box center [44, 109] width 53 height 7
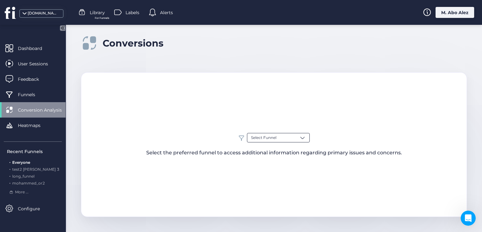
click at [258, 137] on span "Select Funnel" at bounding box center [263, 138] width 25 height 6
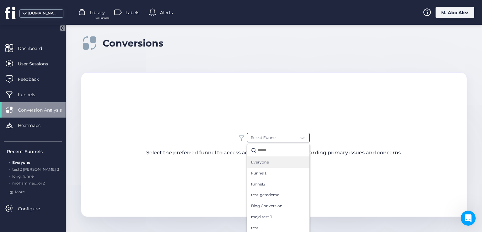
click at [258, 164] on span "Everyone" at bounding box center [260, 162] width 18 height 6
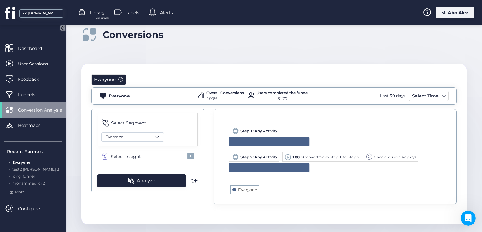
scroll to position [15, 0]
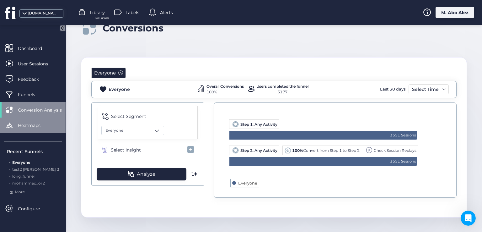
click at [46, 129] on div "Heatmaps" at bounding box center [33, 124] width 66 height 15
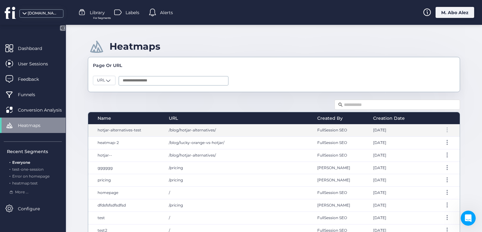
click at [444, 130] on div at bounding box center [447, 129] width 6 height 5
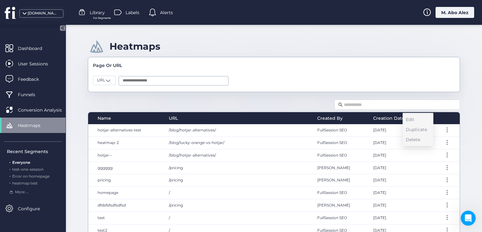
click at [207, 102] on div "Name URL Created By Creation Date hotjar-alternatives-test /blog/hotjar-alterna…" at bounding box center [274, 186] width 372 height 177
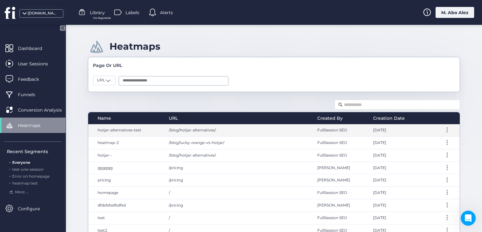
click at [184, 131] on span "/blog/hotjar-alternatives/" at bounding box center [192, 129] width 47 height 5
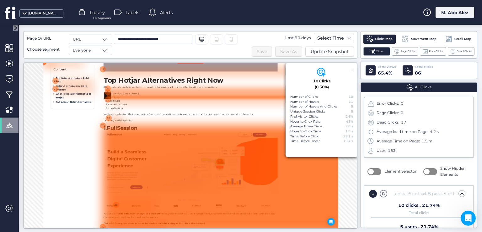
scroll to position [463, 0]
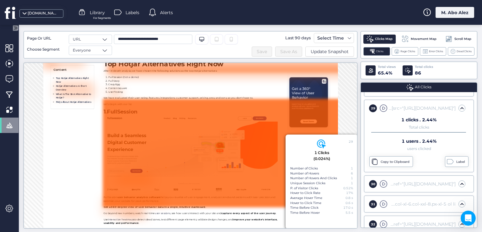
scroll to position [526, 0]
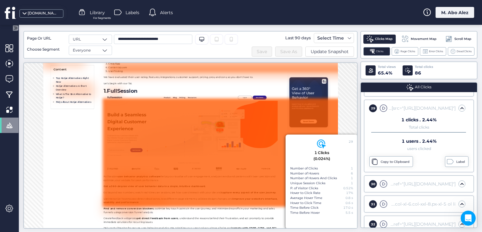
click at [41, 187] on div "29 1 Clicks (0.024%) Number of Clicks 1 Number of Hovers 6 Number of Hovers And…" at bounding box center [191, 145] width 334 height 166
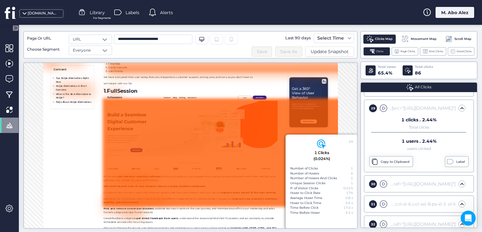
click at [344, 119] on div "29 1 Clicks (0.024%) Number of Clicks 1 Number of Hovers 6 Number of Hovers And…" at bounding box center [191, 145] width 334 height 166
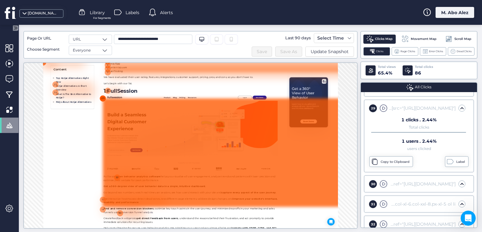
click at [161, 134] on div "29" at bounding box center [165, 136] width 14 height 14
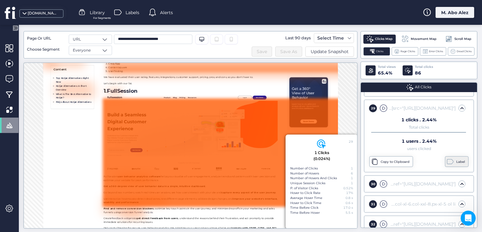
click at [456, 159] on div "Label" at bounding box center [461, 161] width 10 height 5
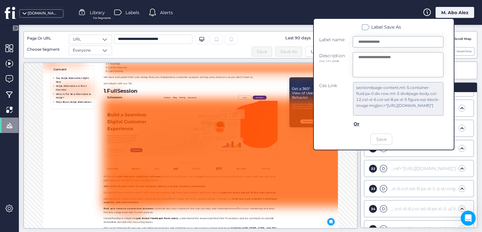
click at [350, 159] on div "29 1 Clicks (0.024%) Number of Clicks 1 Number of Hovers 6 Number of Hovers And…" at bounding box center [191, 145] width 334 height 166
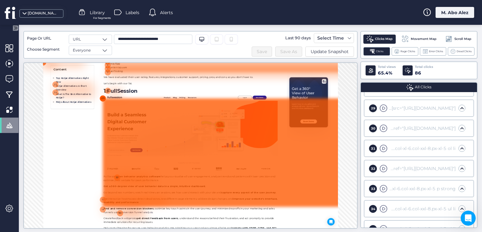
click at [163, 133] on div "29" at bounding box center [165, 136] width 14 height 14
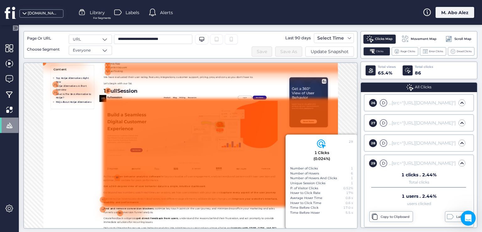
scroll to position [532, 0]
click at [448, 213] on span at bounding box center [450, 216] width 7 height 7
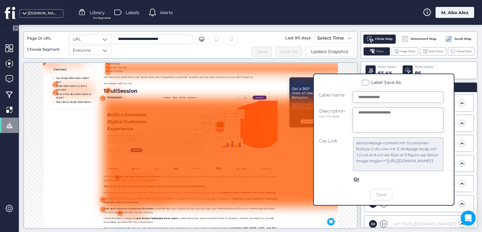
click at [68, 125] on div at bounding box center [108, 126] width 80 height 6
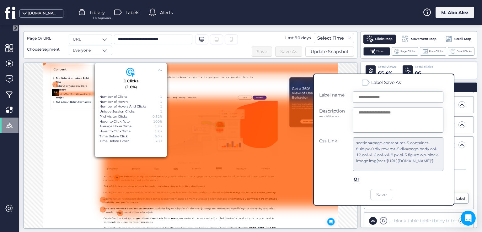
scroll to position [432, 0]
click at [356, 208] on div "24 1 Clicks (1.0%) Number of Clicks 1 Number of Hovers 1 Number of Hovers And C…" at bounding box center [191, 145] width 334 height 166
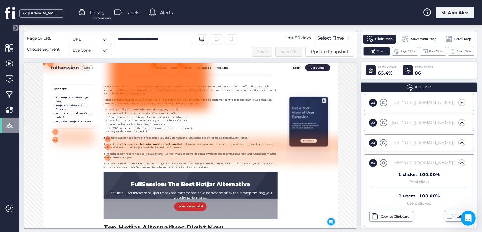
scroll to position [0, 0]
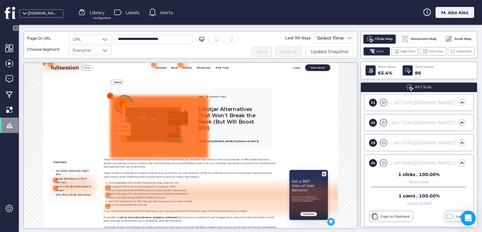
click at [176, 131] on div "22" at bounding box center [180, 130] width 14 height 14
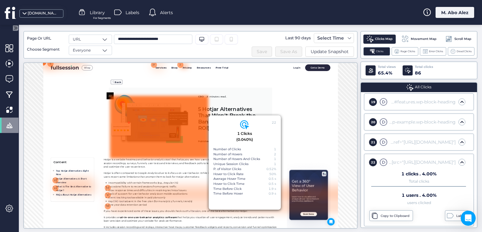
scroll to position [392, 0]
click at [389, 216] on div "Copy to Clipboard" at bounding box center [391, 215] width 44 height 11
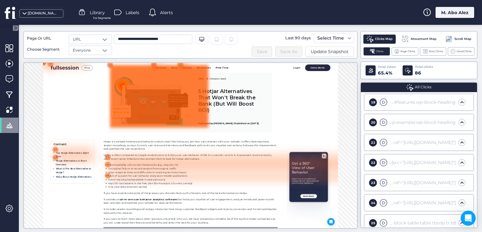
scroll to position [0, 0]
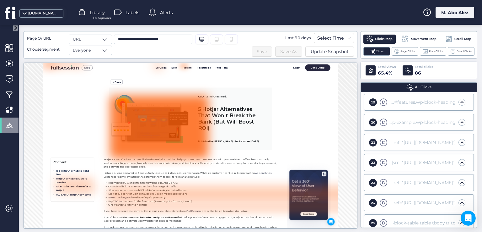
click at [383, 41] on span "Clicks Map" at bounding box center [384, 38] width 18 height 5
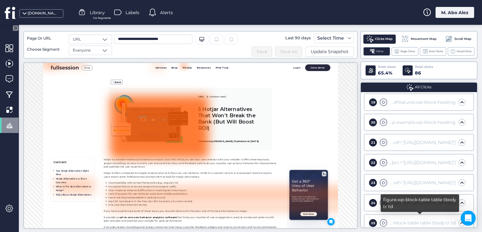
click at [398, 119] on div "div#blog-post.container-fluid.px-lg-5 section#page-content.mt-5.container-fluid…" at bounding box center [422, 122] width 67 height 7
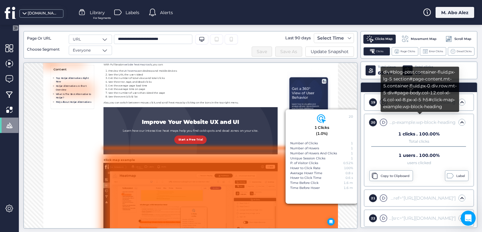
scroll to position [2138, 0]
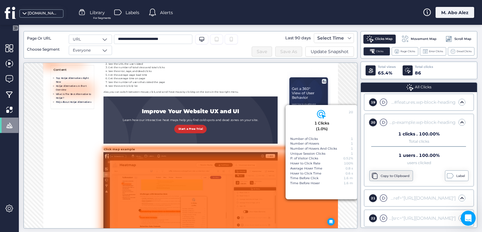
click at [386, 174] on div "Copy to Clipboard" at bounding box center [396, 175] width 30 height 5
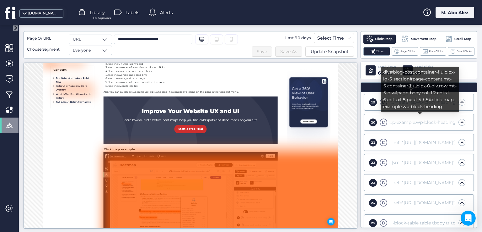
click at [402, 121] on div "div#blog-post.container-fluid.px-lg-5 section#page-content.mt-5.container-fluid…" at bounding box center [422, 122] width 67 height 7
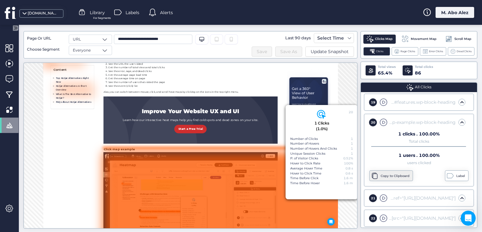
click at [398, 173] on div "Copy to Clipboard" at bounding box center [396, 175] width 30 height 5
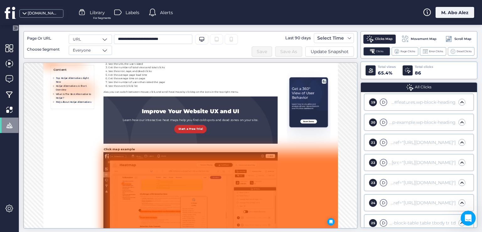
click at [401, 116] on div "20 div#blog-post.container-fluid.px-lg-5 section#page-content.mt-5.container-fl…" at bounding box center [418, 122] width 105 height 13
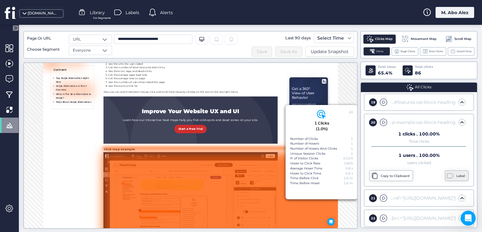
click at [449, 171] on div "Label" at bounding box center [457, 175] width 24 height 11
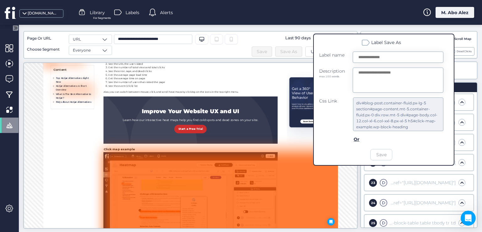
click at [351, 182] on div "20 1 Clicks (1.0%) Number of Clicks 1 Number of Hovers 1 Number of Hovers And C…" at bounding box center [191, 145] width 334 height 166
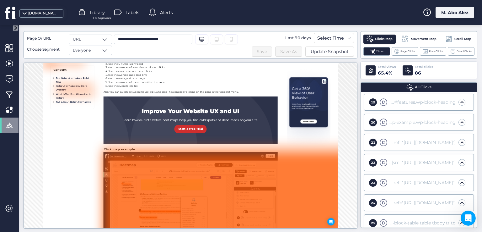
click at [402, 156] on div "22 div.row div.col-12.col-xl-10.col-xxl-7.mx-auto div.row.align-items-center.bg…" at bounding box center [418, 162] width 105 height 13
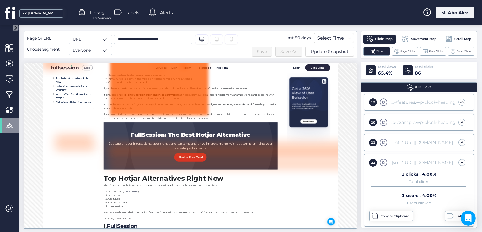
scroll to position [0, 0]
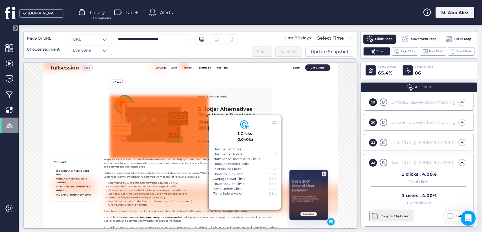
click at [395, 213] on div "Copy to Clipboard" at bounding box center [396, 215] width 30 height 5
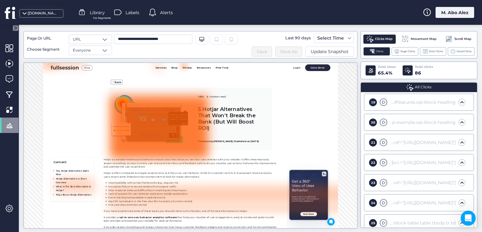
click at [398, 201] on div "div.widget-tldr ul.widget-tldr-headings ul.widget-tldr-subheadings li a[href="[…" at bounding box center [422, 202] width 67 height 7
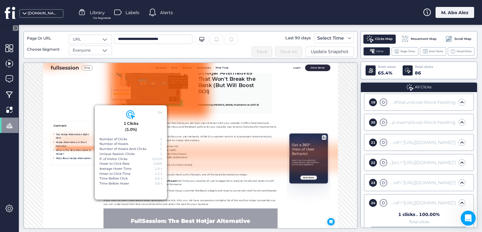
scroll to position [84, 0]
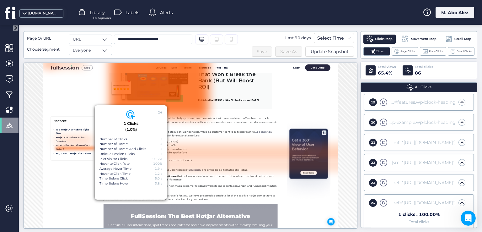
click at [403, 163] on div "22 div.row div.col-12.col-xl-10.col-xxl-7.mx-auto div.row.align-items-center.bg…" at bounding box center [415, 162] width 99 height 8
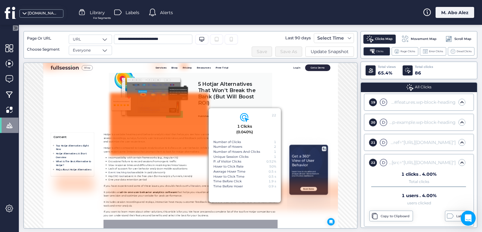
scroll to position [0, 0]
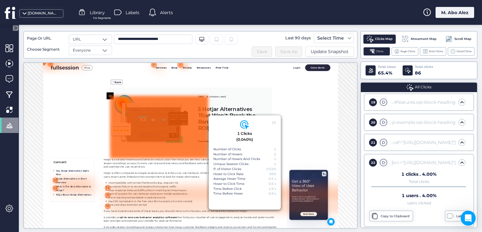
click at [482, 221] on div "Back CRO 21 minutes read. 5 Hotjar Alternatives That Won’t Break the Bank (But …" at bounding box center [344, 162] width 572 height 158
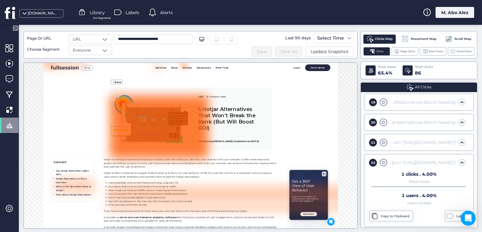
drag, startPoint x: 433, startPoint y: 163, endPoint x: 424, endPoint y: 150, distance: 15.8
click at [427, 161] on div "22 div.row div.col-12.col-xl-10.col-xxl-7.mx-auto div.row.align-items-center.bg…" at bounding box center [418, 162] width 105 height 13
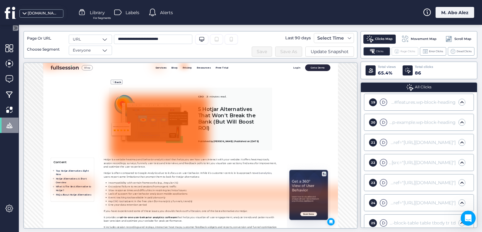
click at [401, 52] on span "Rage Clicks" at bounding box center [407, 51] width 15 height 4
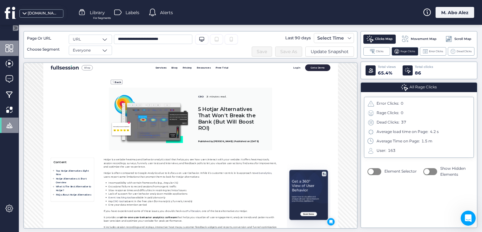
click at [16, 42] on div at bounding box center [9, 47] width 19 height 15
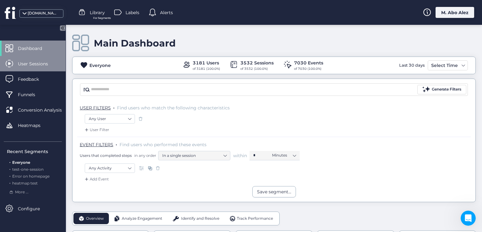
click at [48, 64] on span "User Sessions" at bounding box center [38, 63] width 40 height 7
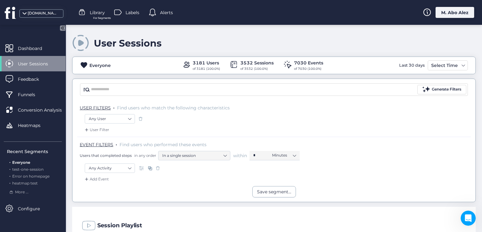
click at [46, 63] on span "User Sessions" at bounding box center [38, 63] width 40 height 7
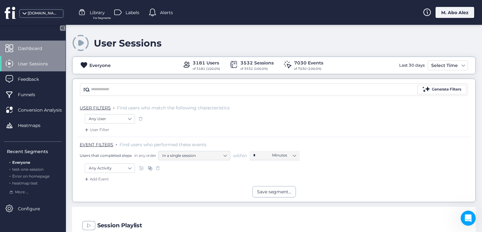
click at [34, 48] on span "Dashboard" at bounding box center [35, 48] width 34 height 7
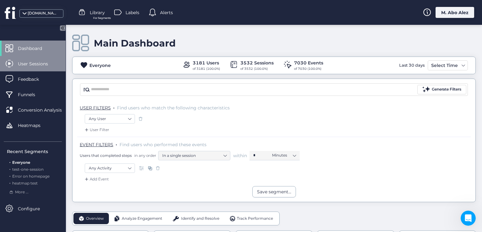
click at [34, 60] on span "User Sessions" at bounding box center [38, 63] width 40 height 7
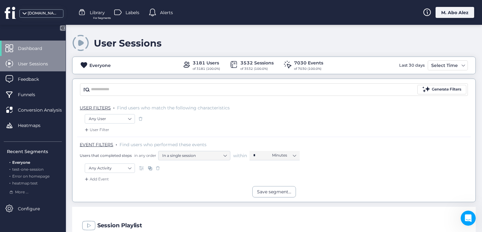
click at [33, 66] on span "User Sessions" at bounding box center [38, 63] width 40 height 7
click at [35, 52] on div "Dashboard" at bounding box center [33, 47] width 66 height 15
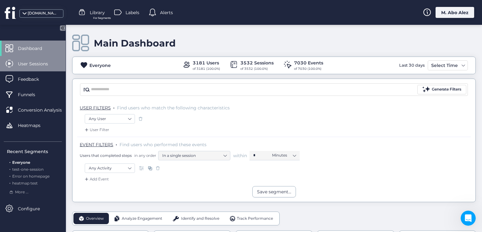
click at [37, 67] on div "User Sessions" at bounding box center [33, 63] width 66 height 15
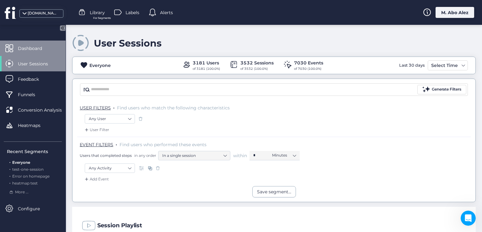
click at [51, 54] on div "Dashboard" at bounding box center [33, 47] width 66 height 15
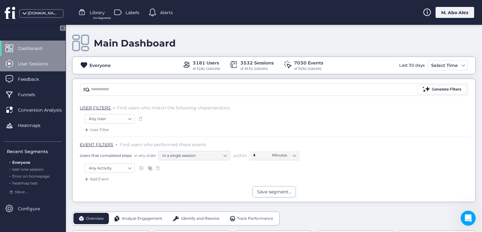
click at [35, 68] on div "User Sessions" at bounding box center [33, 63] width 66 height 15
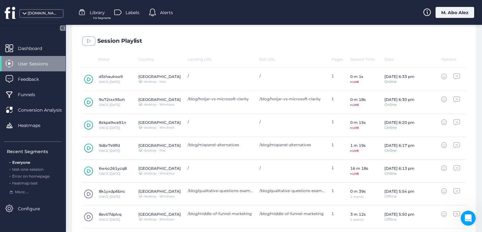
scroll to position [188, 0]
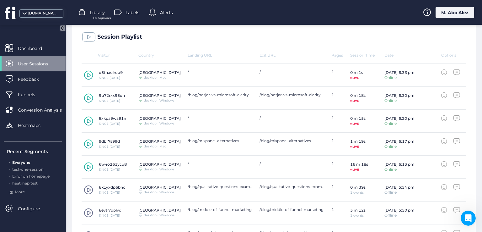
click at [89, 73] on icon at bounding box center [89, 75] width 4 height 4
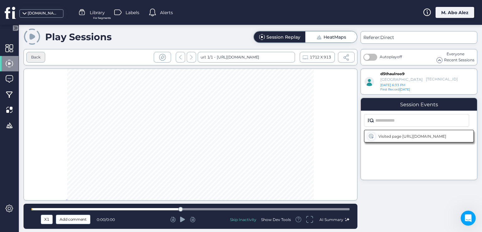
click at [40, 58] on div "Back" at bounding box center [35, 57] width 9 height 6
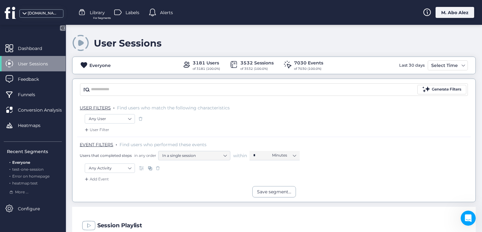
click at [446, 10] on div "M. Abo Alez" at bounding box center [454, 12] width 39 height 11
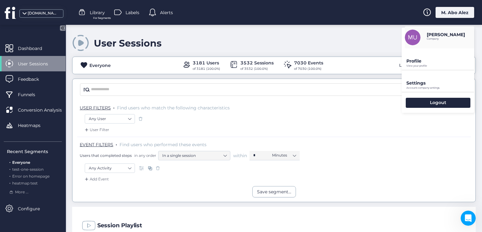
click at [422, 62] on p "Profile" at bounding box center [440, 61] width 68 height 6
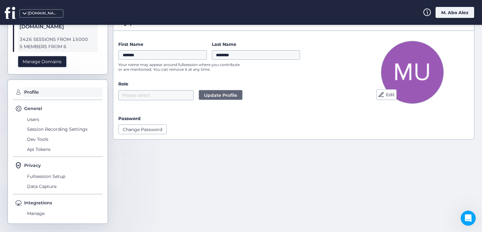
scroll to position [33, 0]
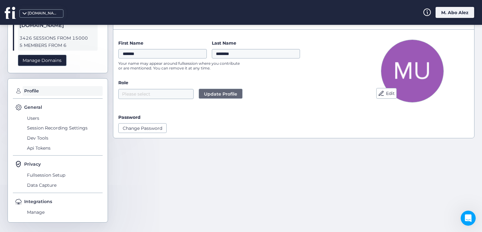
click at [443, 13] on div "M. Abo Alez" at bounding box center [454, 12] width 39 height 11
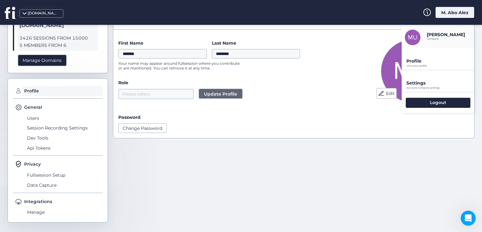
click at [430, 64] on p "Settings" at bounding box center [440, 61] width 68 height 6
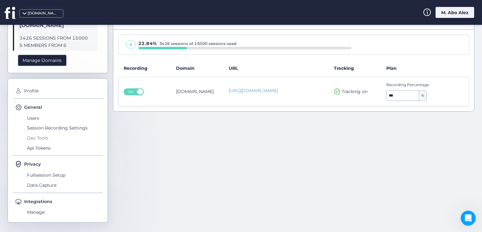
click at [42, 137] on span "Dev Tools" at bounding box center [63, 138] width 77 height 10
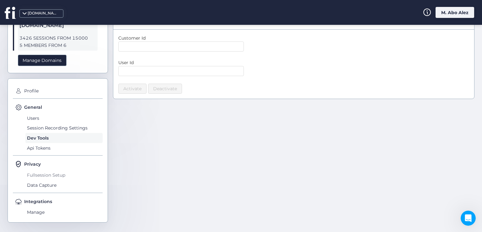
click at [46, 173] on span "Fullsession Setup" at bounding box center [63, 175] width 77 height 10
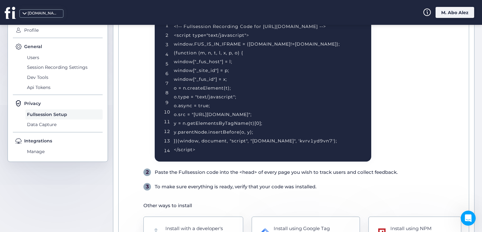
scroll to position [64, 0]
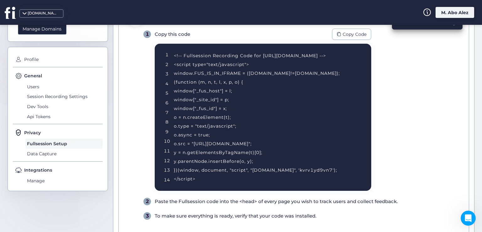
drag, startPoint x: 216, startPoint y: 180, endPoint x: 174, endPoint y: 59, distance: 127.6
click at [174, 59] on div "<!-- Fullsession Recording Code for [URL][DOMAIN_NAME] --> <script type="text/j…" at bounding box center [265, 117] width 182 height 132
click at [356, 31] on span "Copy Code" at bounding box center [355, 34] width 24 height 7
click at [344, 33] on span "Copy Code" at bounding box center [355, 34] width 24 height 7
click at [352, 34] on span "Copy Code" at bounding box center [355, 34] width 24 height 7
